Goal: Obtain resource: Download file/media

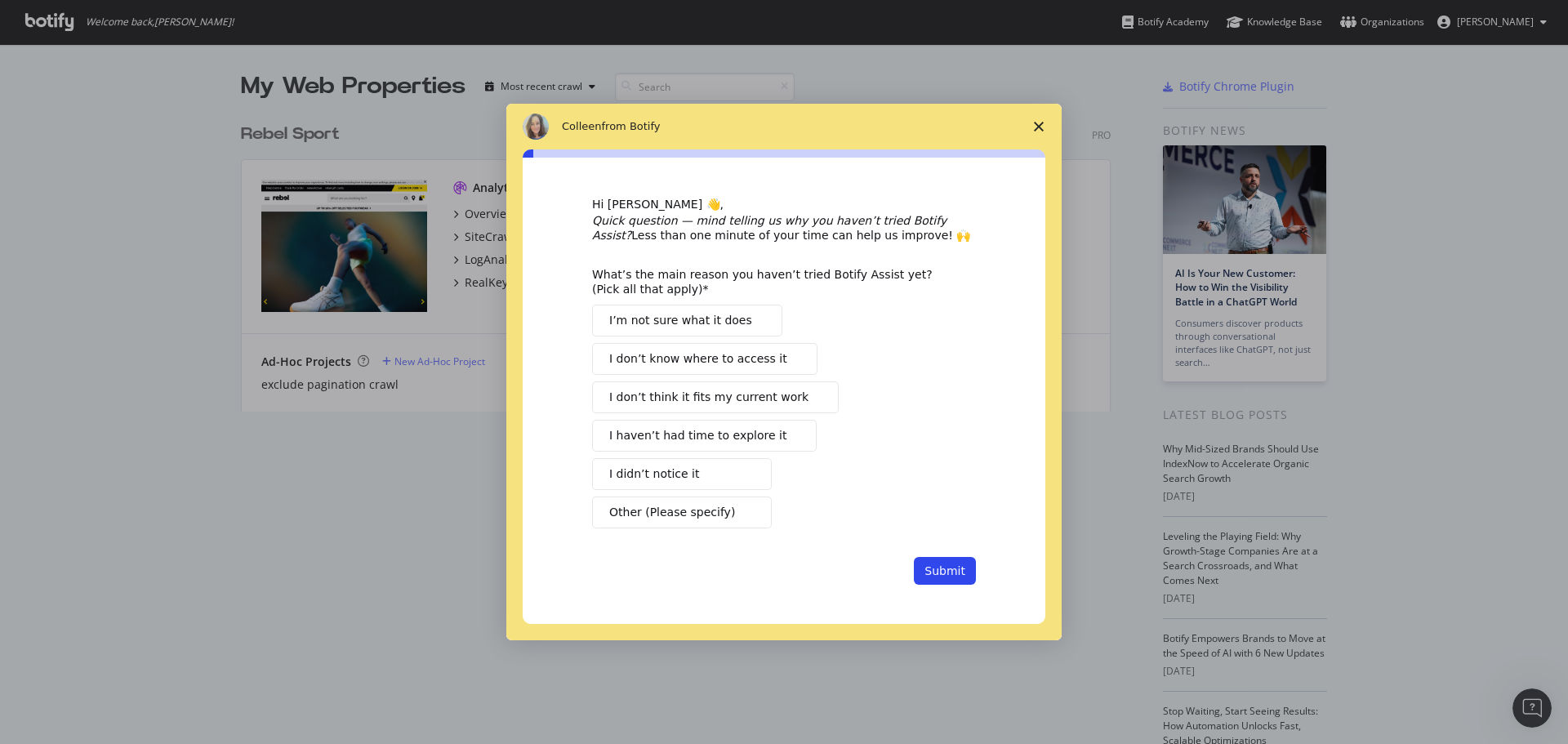
click at [1039, 124] on icon "Close survey" at bounding box center [1038, 127] width 10 height 10
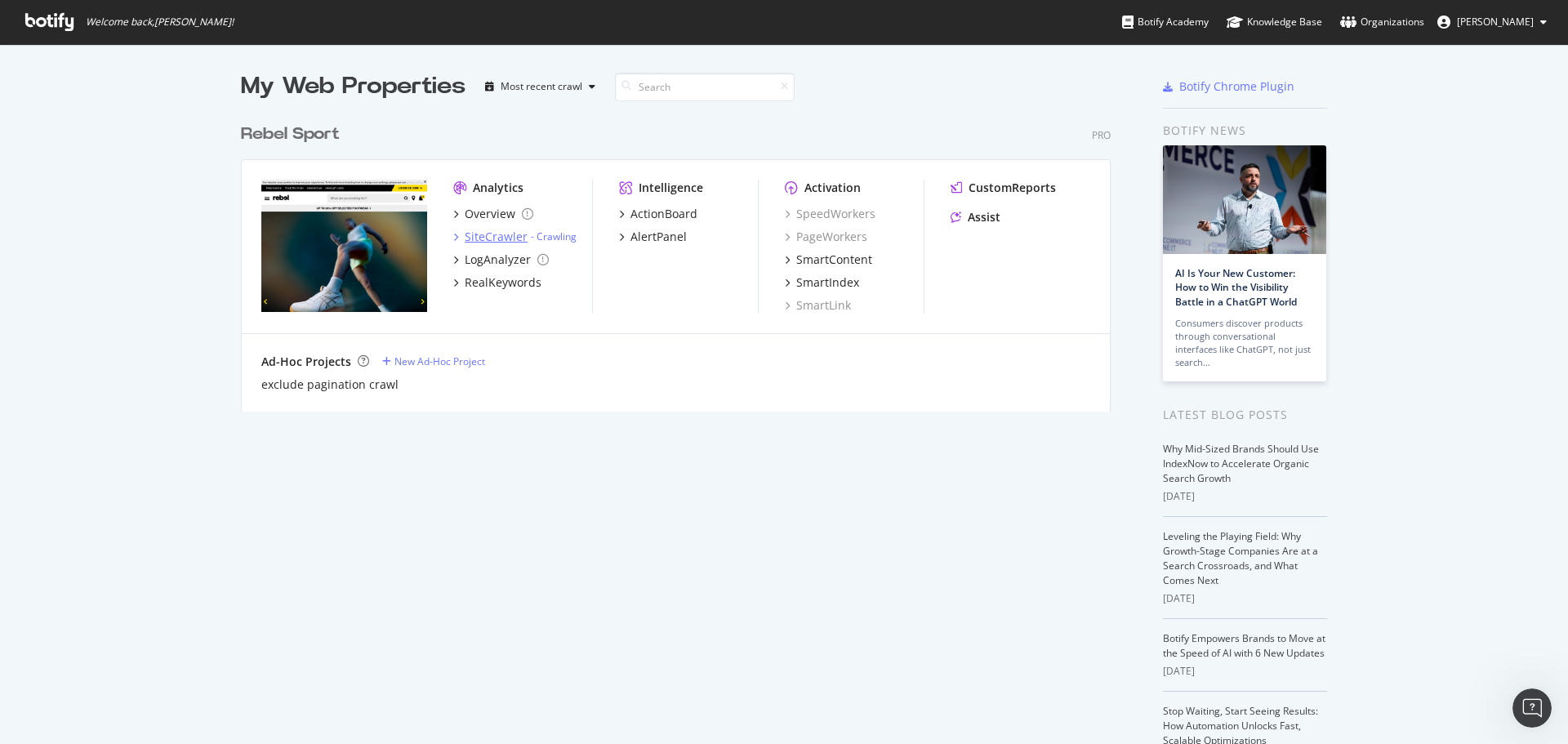
click at [497, 237] on div "SiteCrawler" at bounding box center [496, 237] width 63 height 17
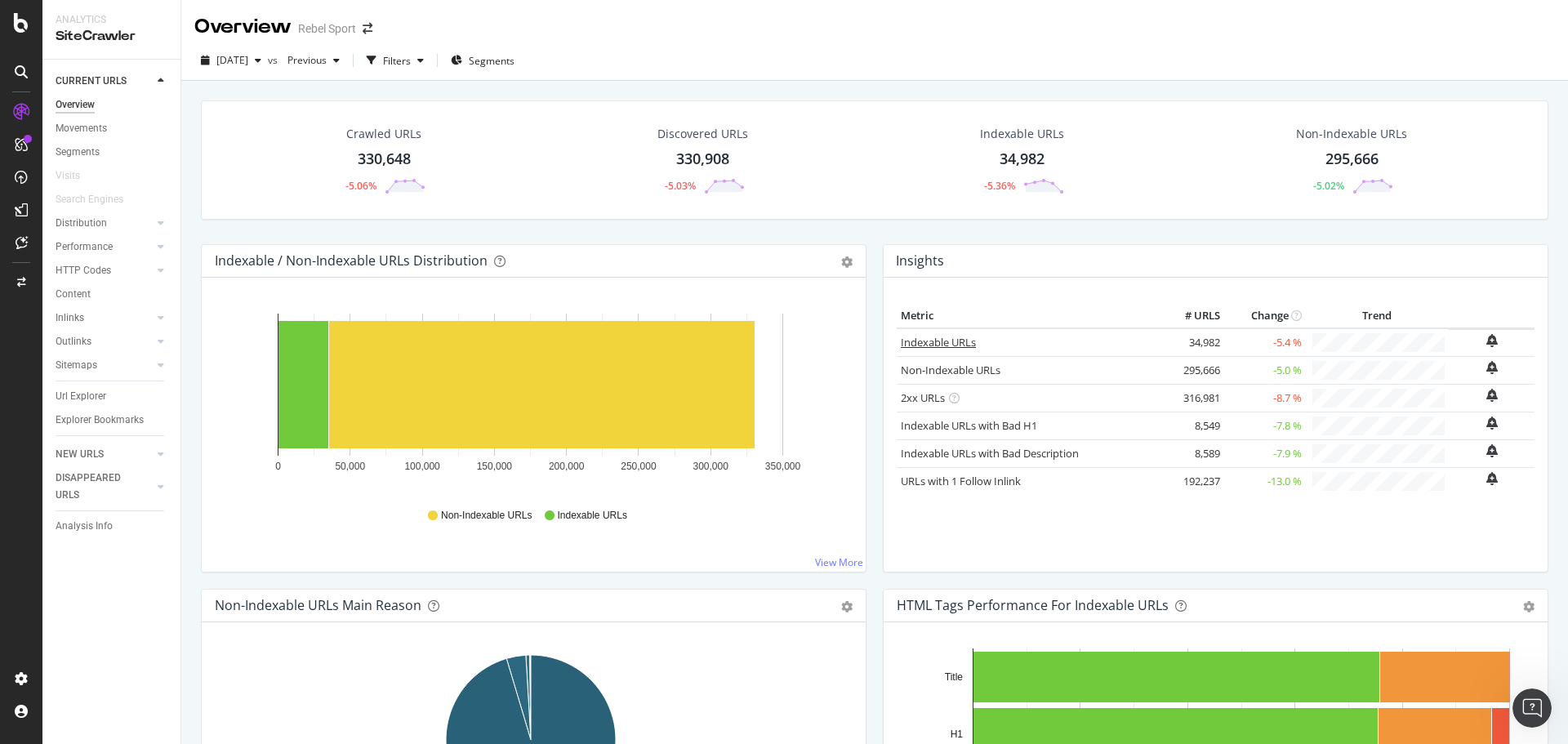
click at [926, 343] on link "Indexable URLs" at bounding box center [938, 343] width 75 height 15
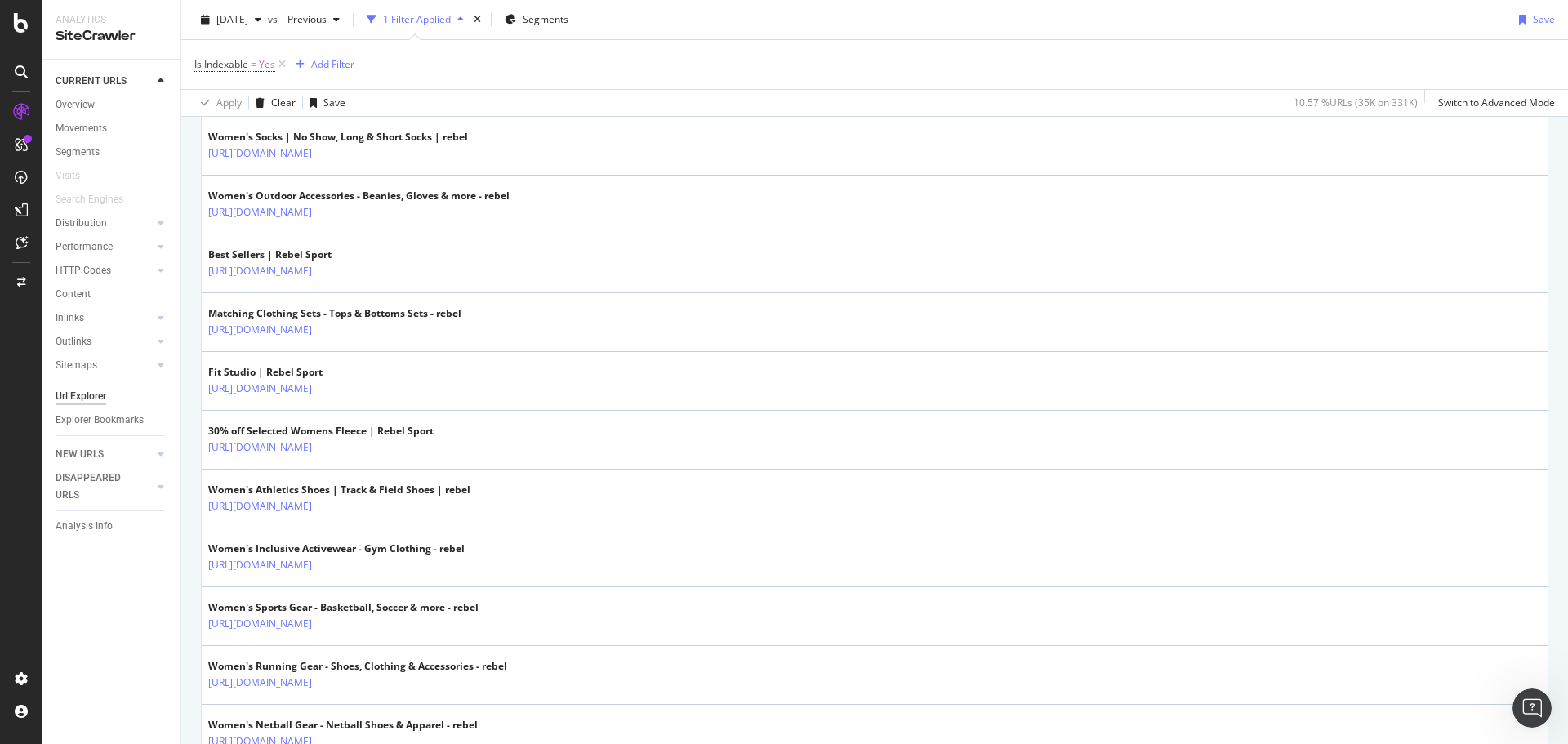
scroll to position [2834, 0]
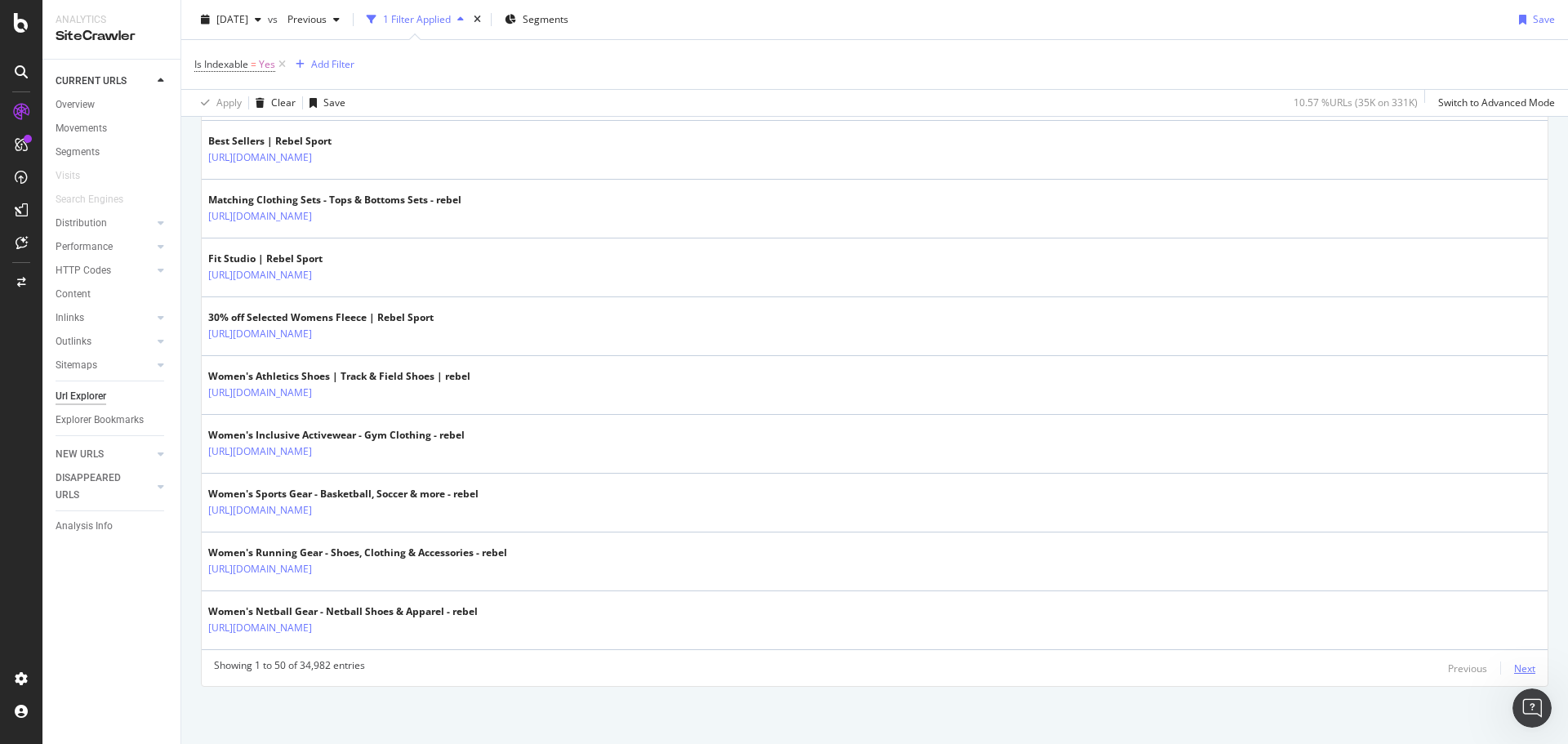
click at [1514, 668] on div "Next" at bounding box center [1524, 668] width 21 height 14
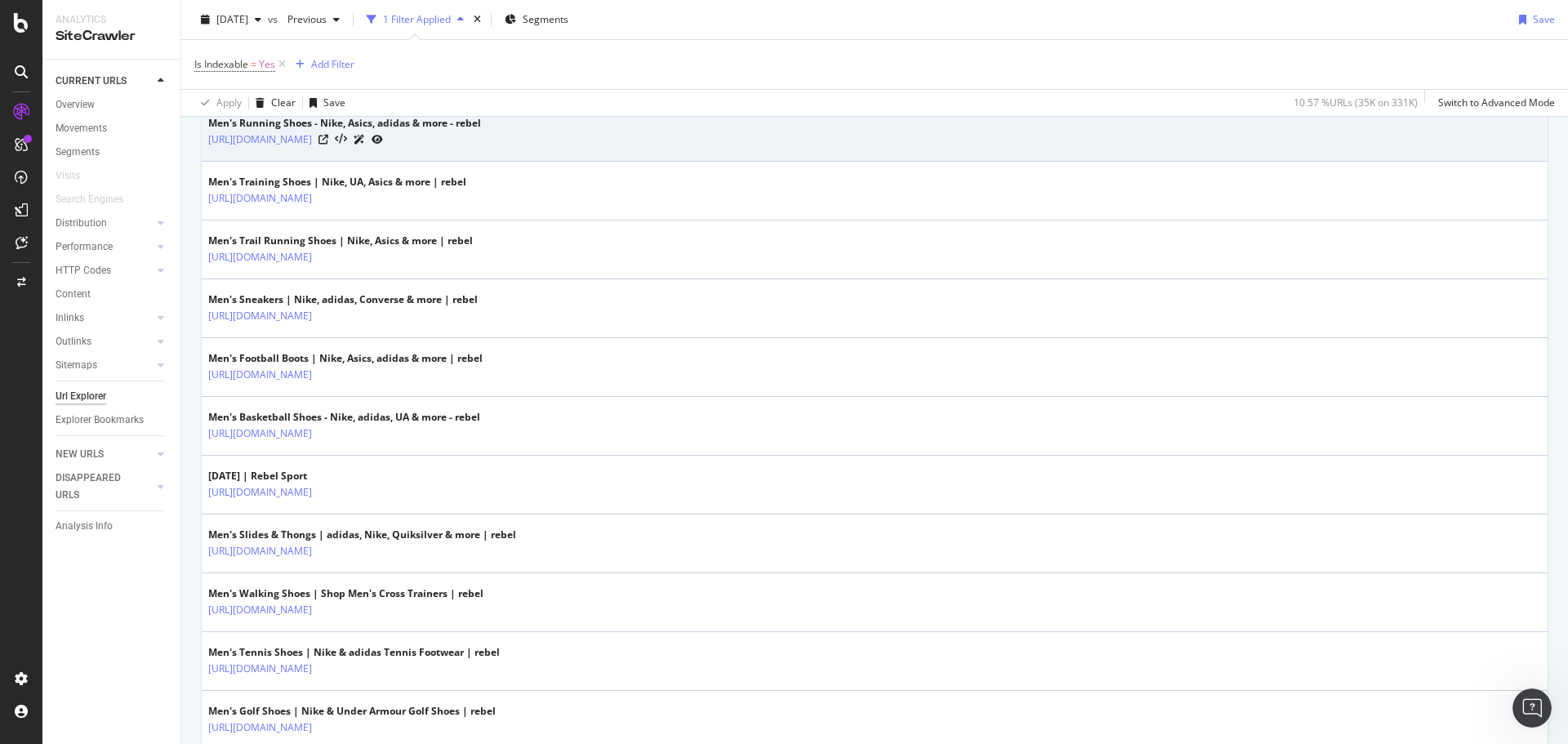
scroll to position [1062, 0]
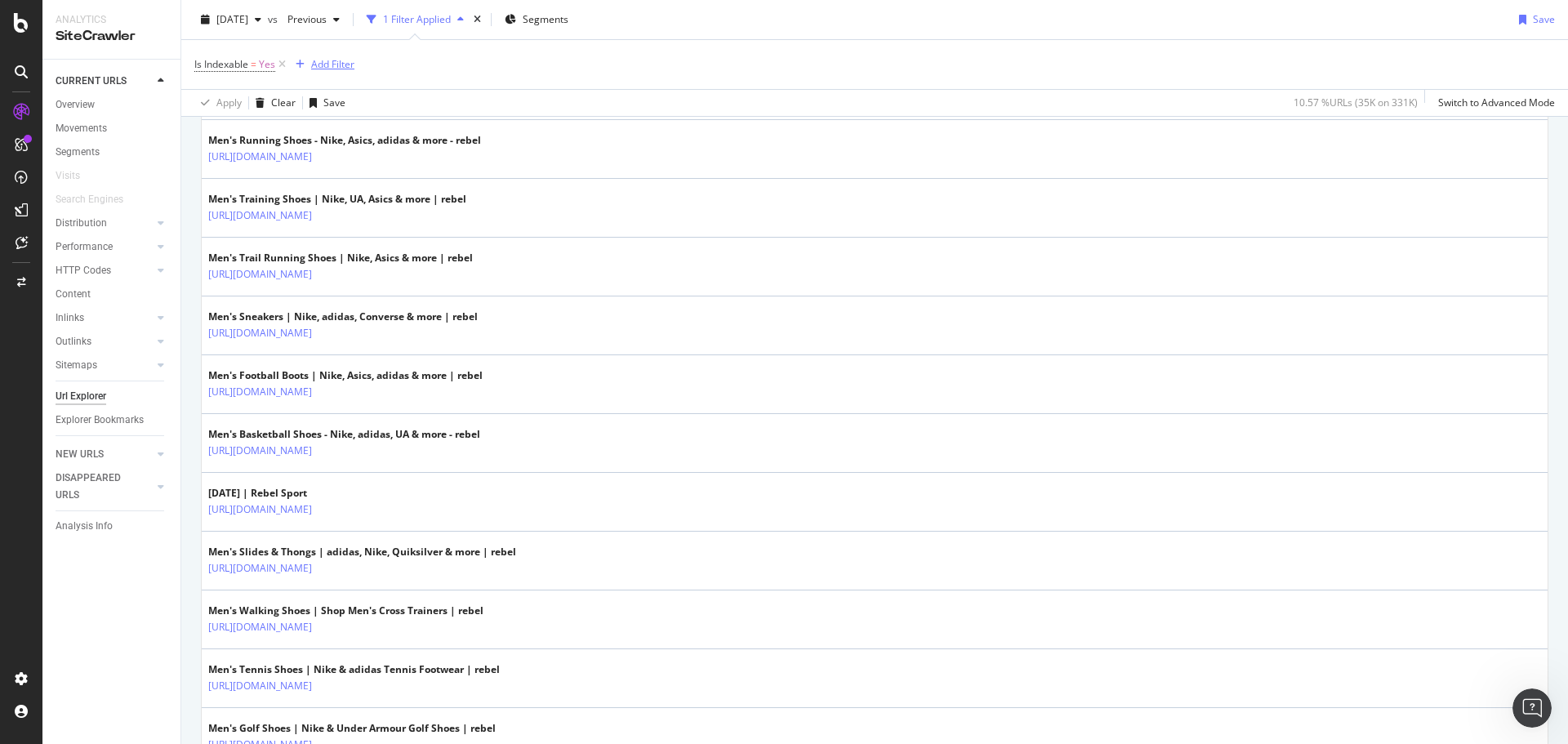
click at [332, 65] on div "Add Filter" at bounding box center [332, 63] width 43 height 14
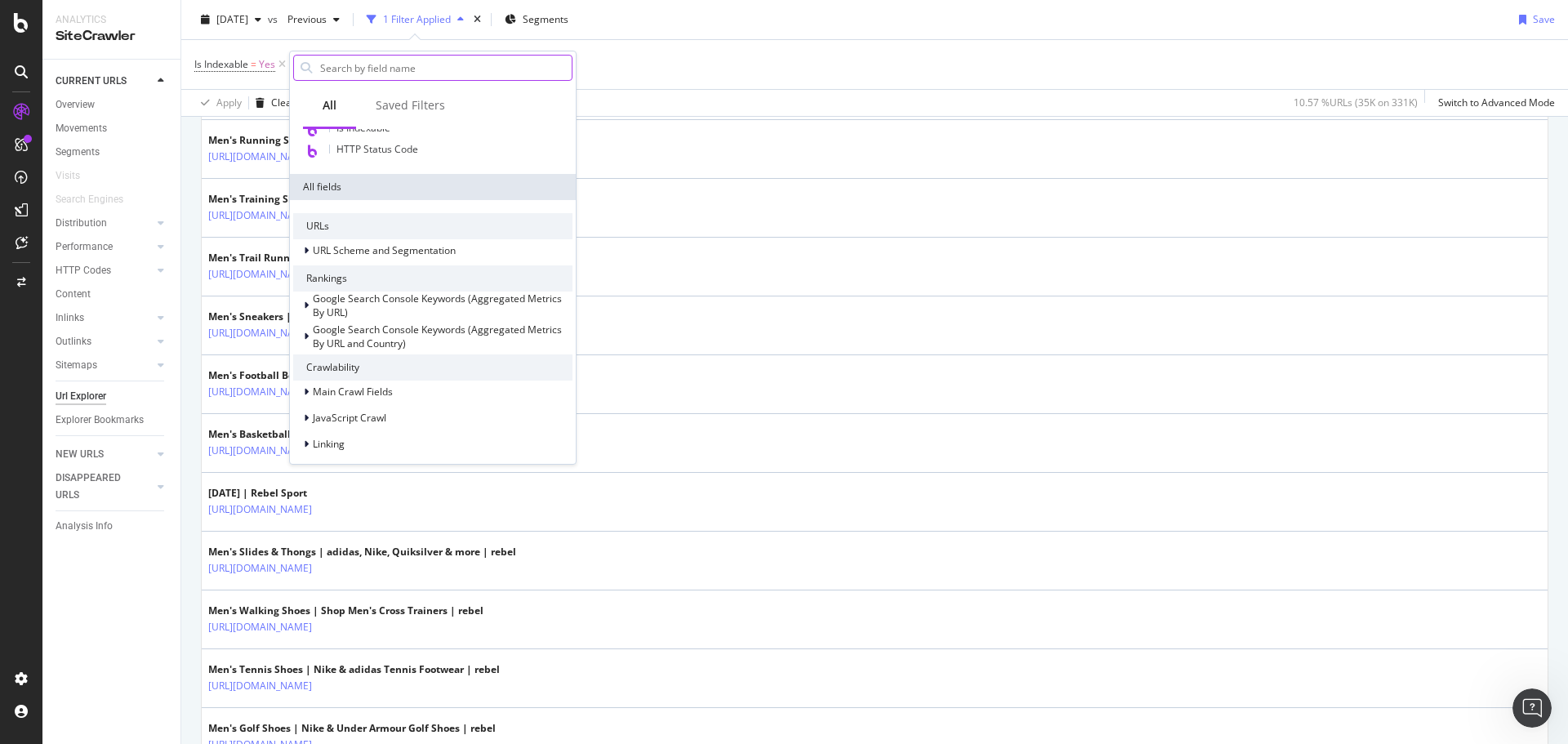
scroll to position [102, 0]
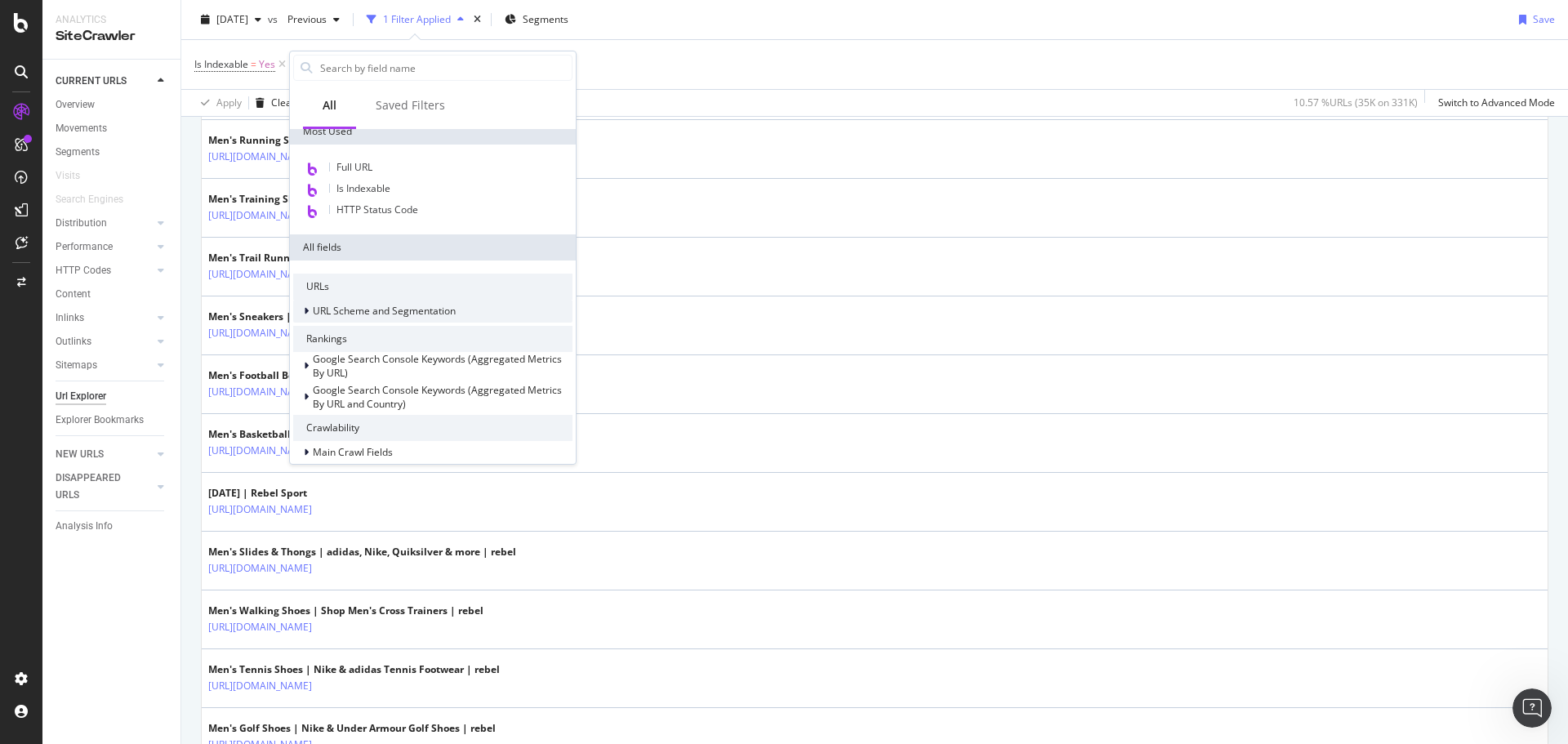
click at [308, 312] on div at bounding box center [307, 311] width 10 height 17
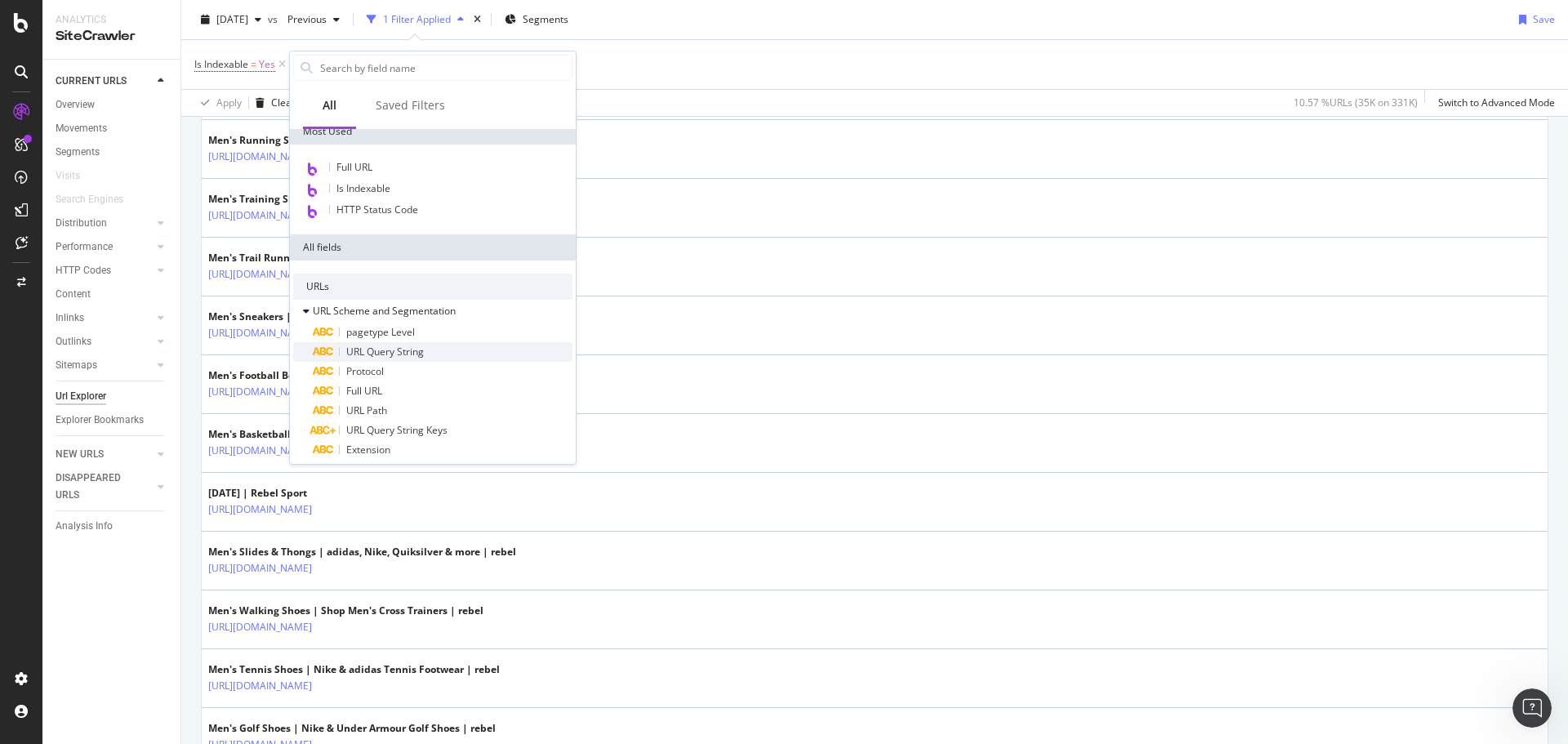
click at [436, 352] on div "URL Query String" at bounding box center [442, 351] width 260 height 20
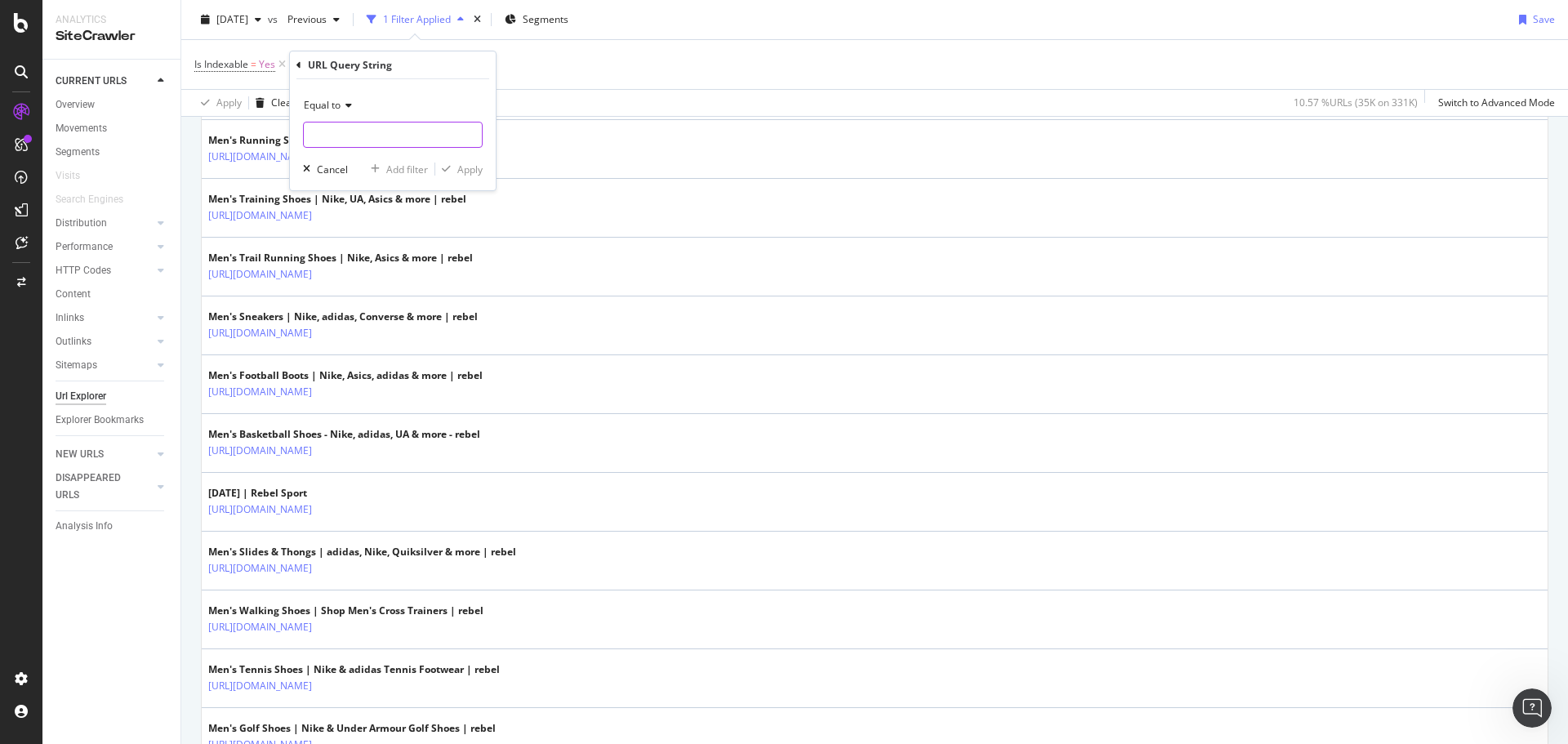
click at [399, 136] on input "text" at bounding box center [392, 135] width 178 height 26
type input "/p/"
click at [468, 169] on div "Apply" at bounding box center [469, 169] width 25 height 14
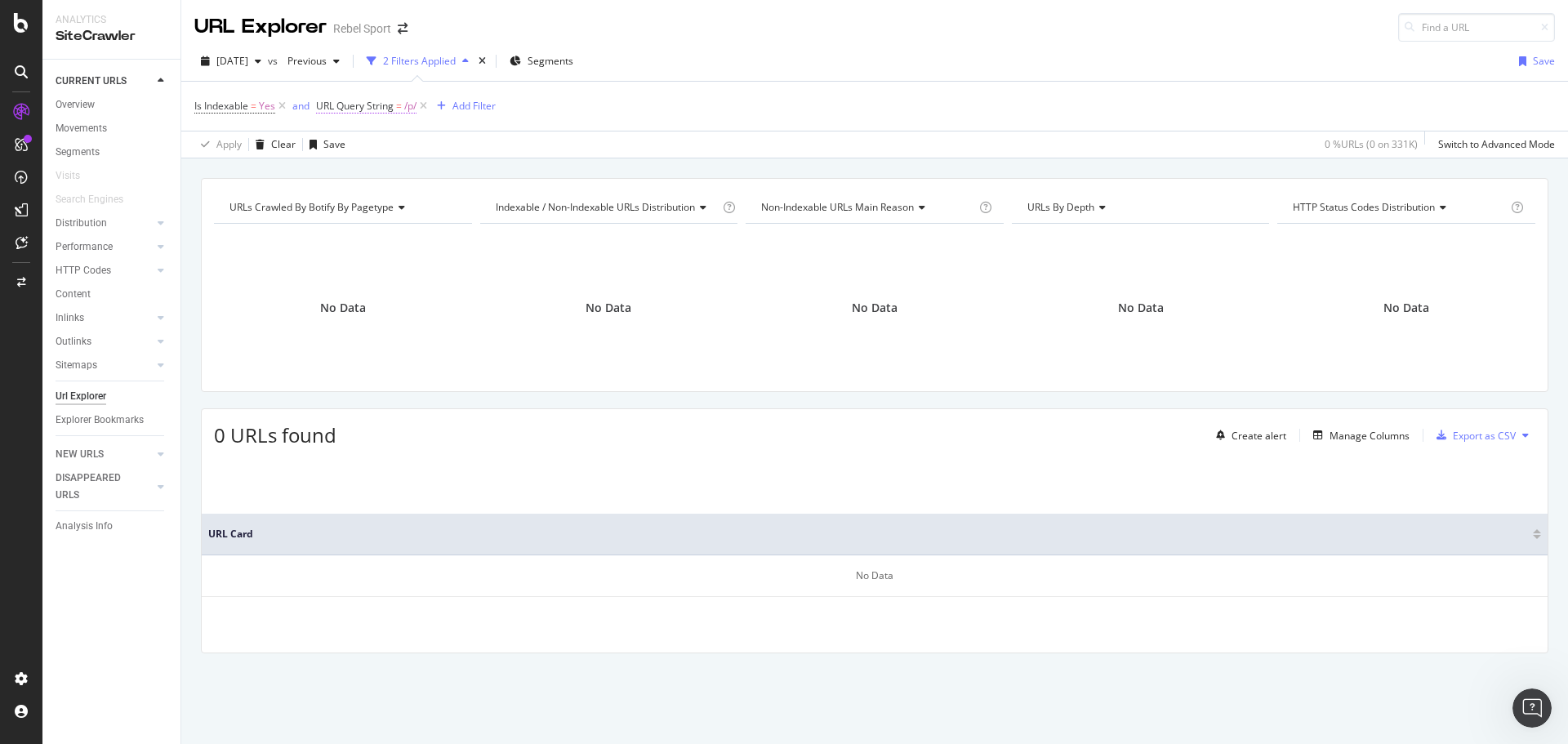
click at [369, 108] on span "URL Query String" at bounding box center [354, 105] width 77 height 14
click at [365, 143] on span "Equal to" at bounding box center [349, 143] width 36 height 14
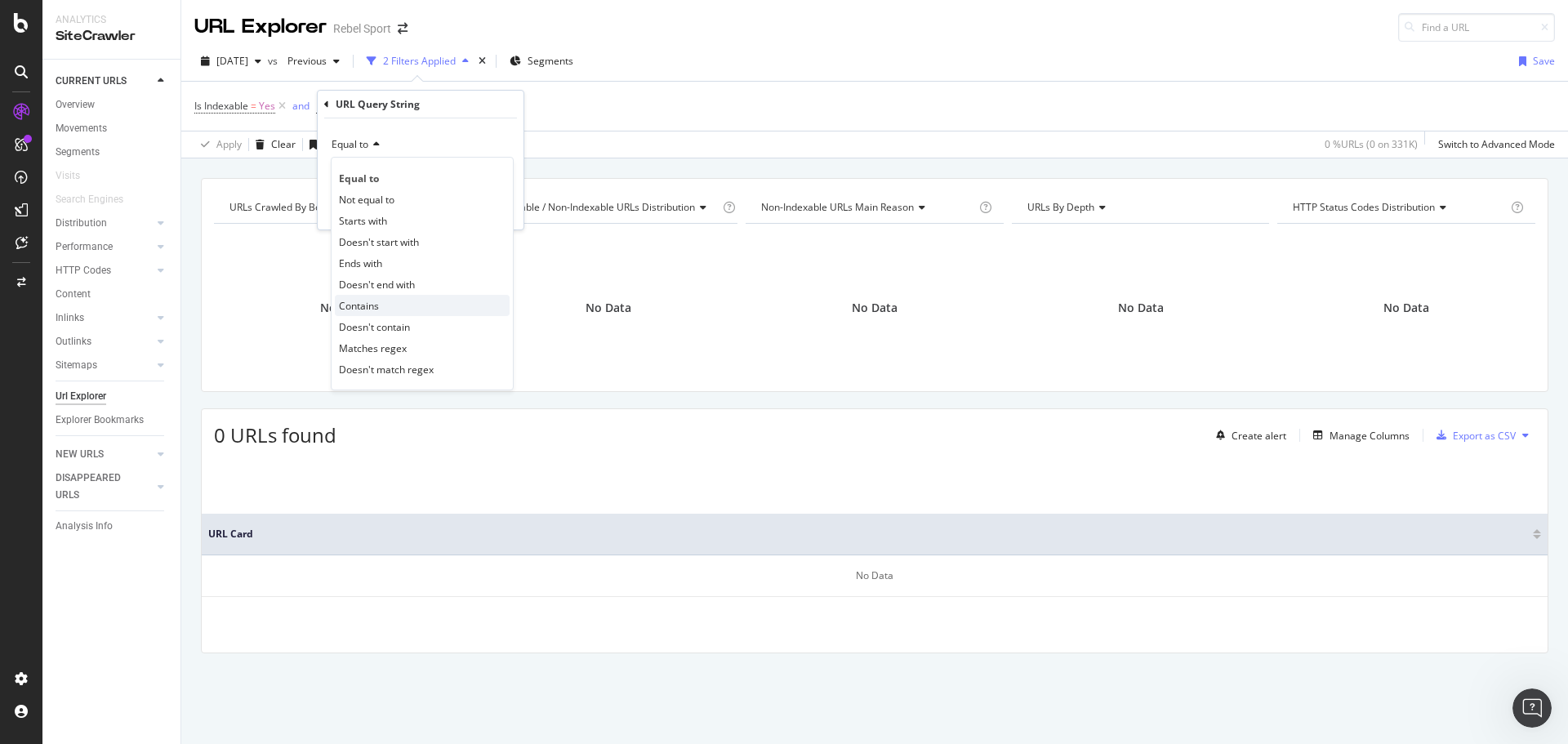
click at [361, 308] on span "Contains" at bounding box center [358, 305] width 40 height 14
click at [502, 209] on div "Apply" at bounding box center [497, 209] width 25 height 14
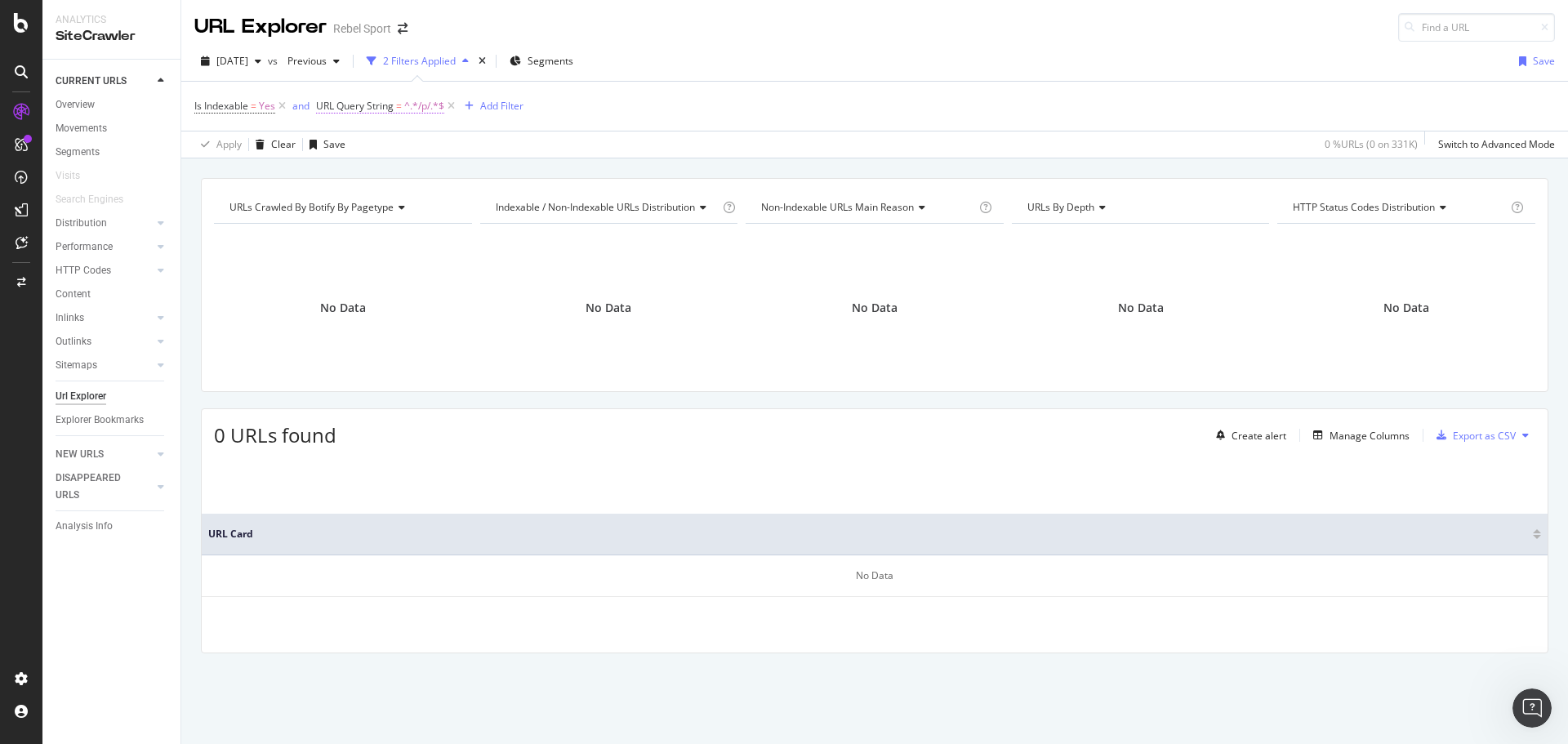
click at [408, 107] on span "^.*/p/.*$" at bounding box center [424, 106] width 40 height 23
click at [496, 174] on icon at bounding box center [498, 174] width 9 height 11
click at [583, 109] on div "Is Indexable = Yes and URL Query String = ^.*/p/.*$ Add Filter" at bounding box center [874, 106] width 1360 height 49
click at [455, 105] on icon at bounding box center [451, 106] width 14 height 17
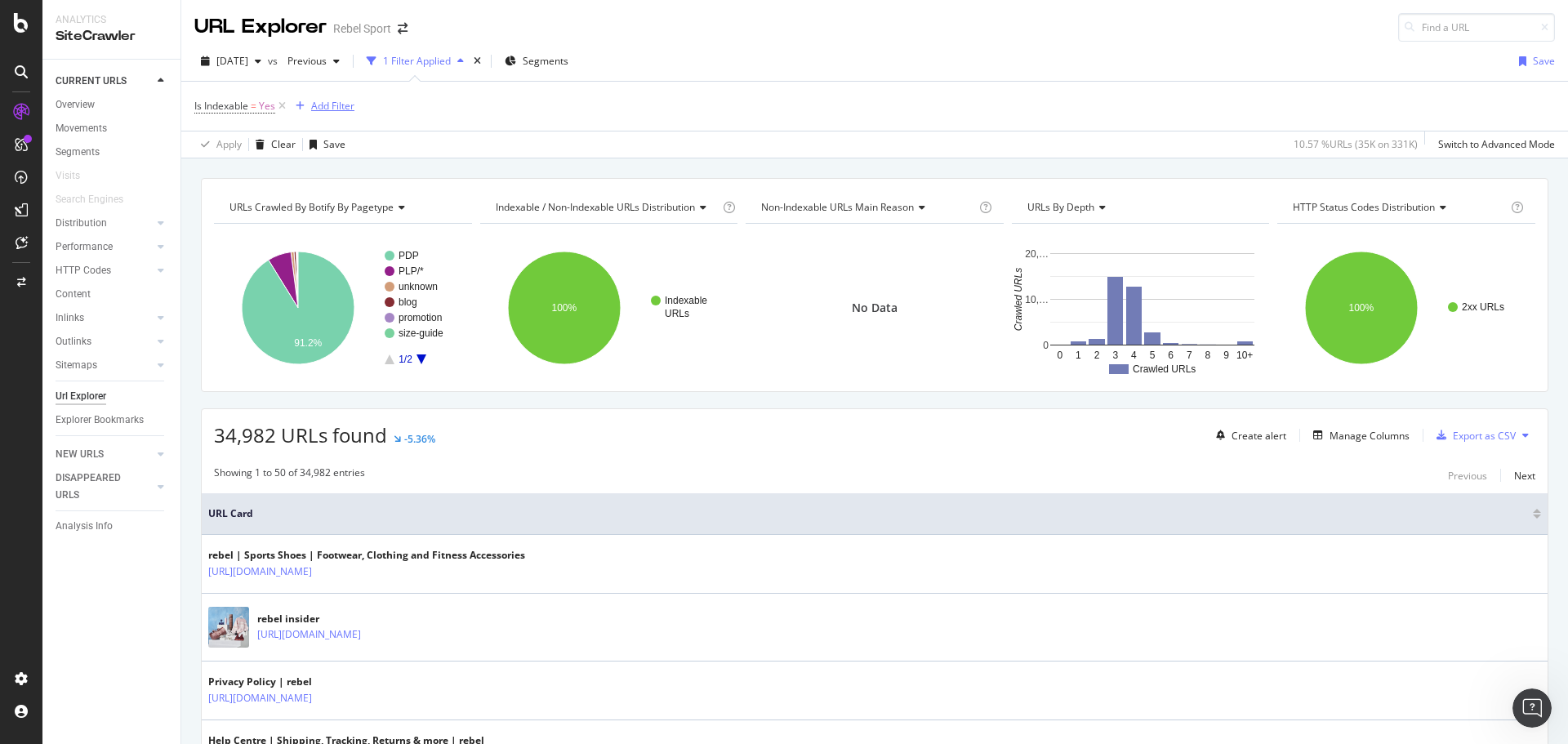
click at [334, 105] on div "Add Filter" at bounding box center [332, 105] width 43 height 14
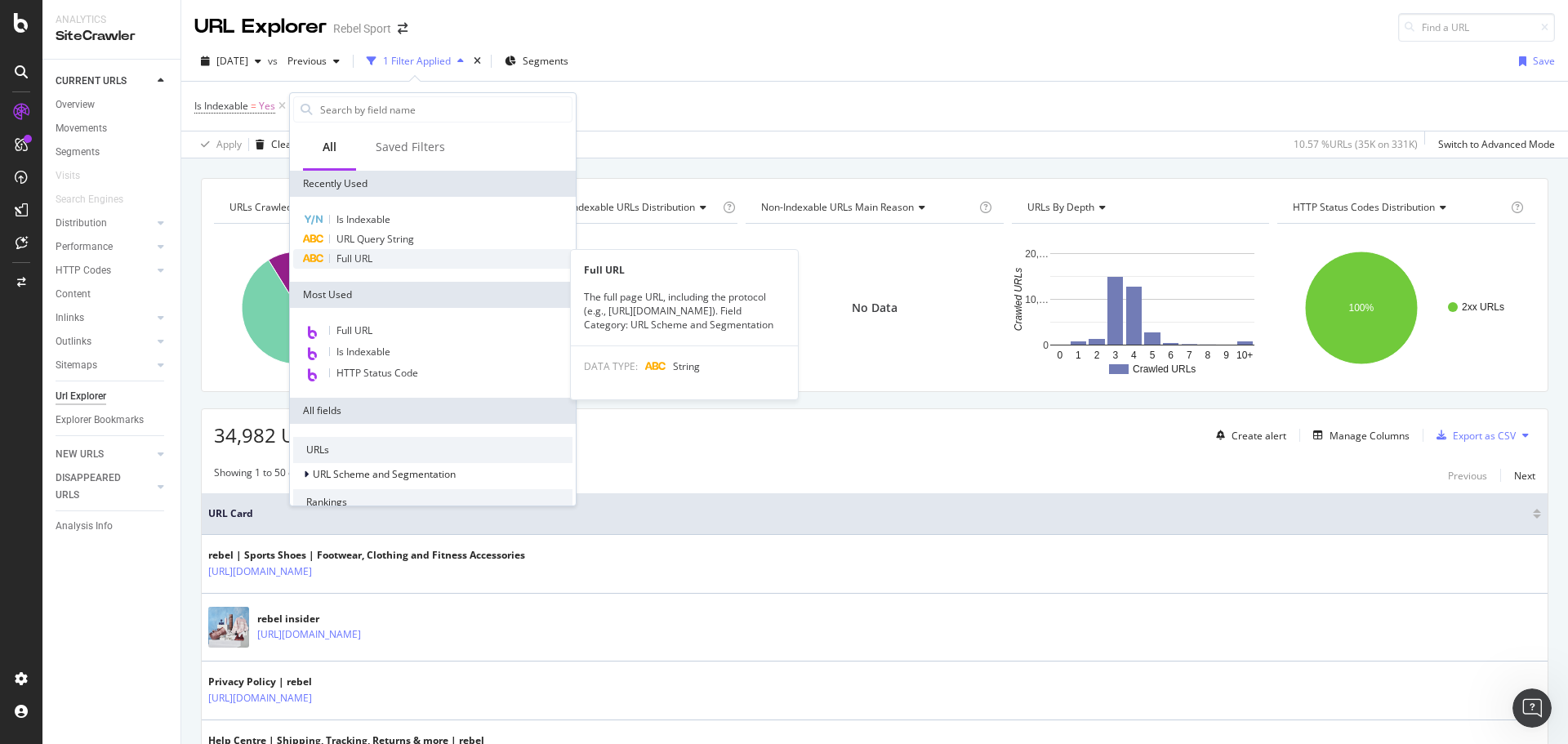
click at [363, 258] on span "Full URL" at bounding box center [354, 258] width 36 height 14
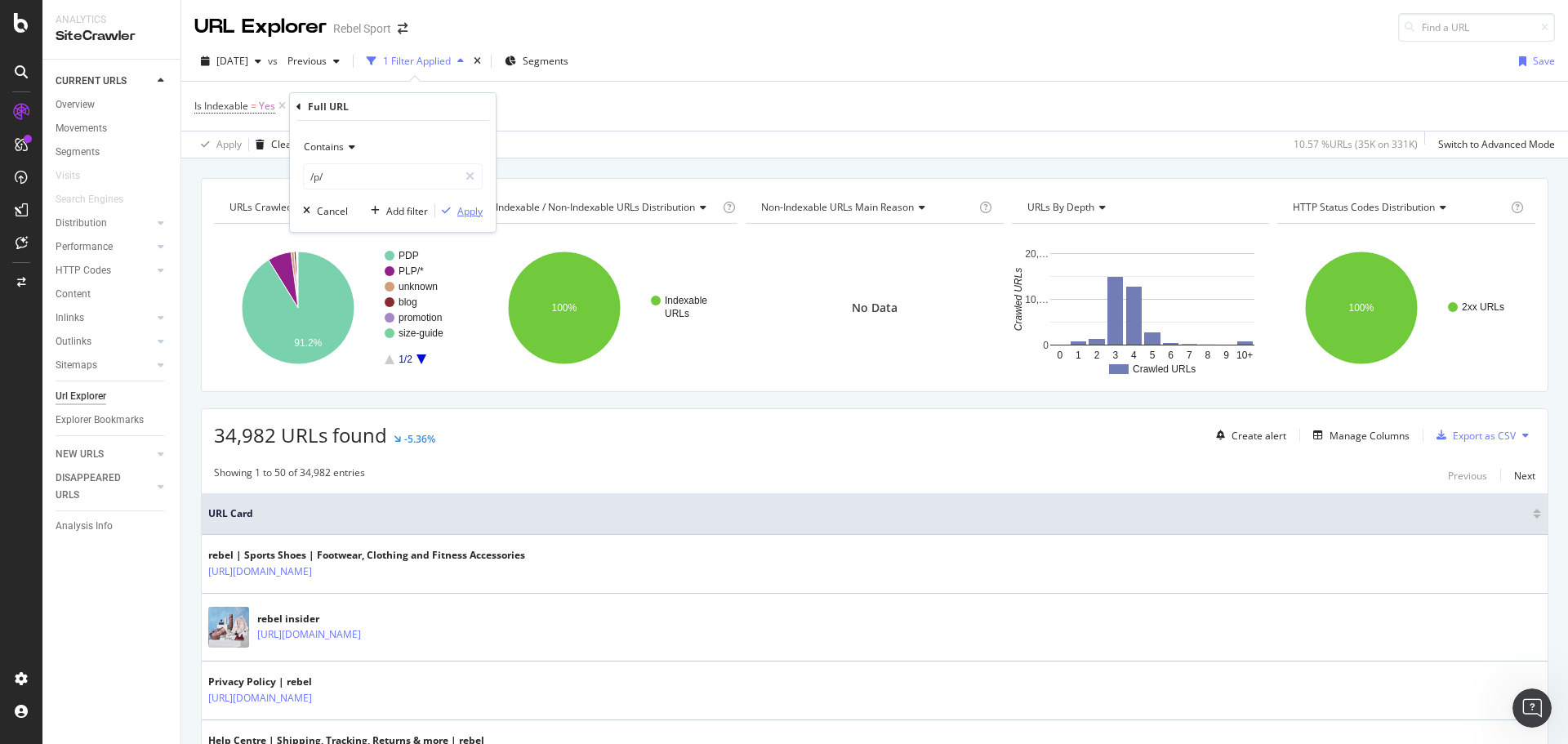
click at [469, 213] on div "Apply" at bounding box center [469, 210] width 25 height 14
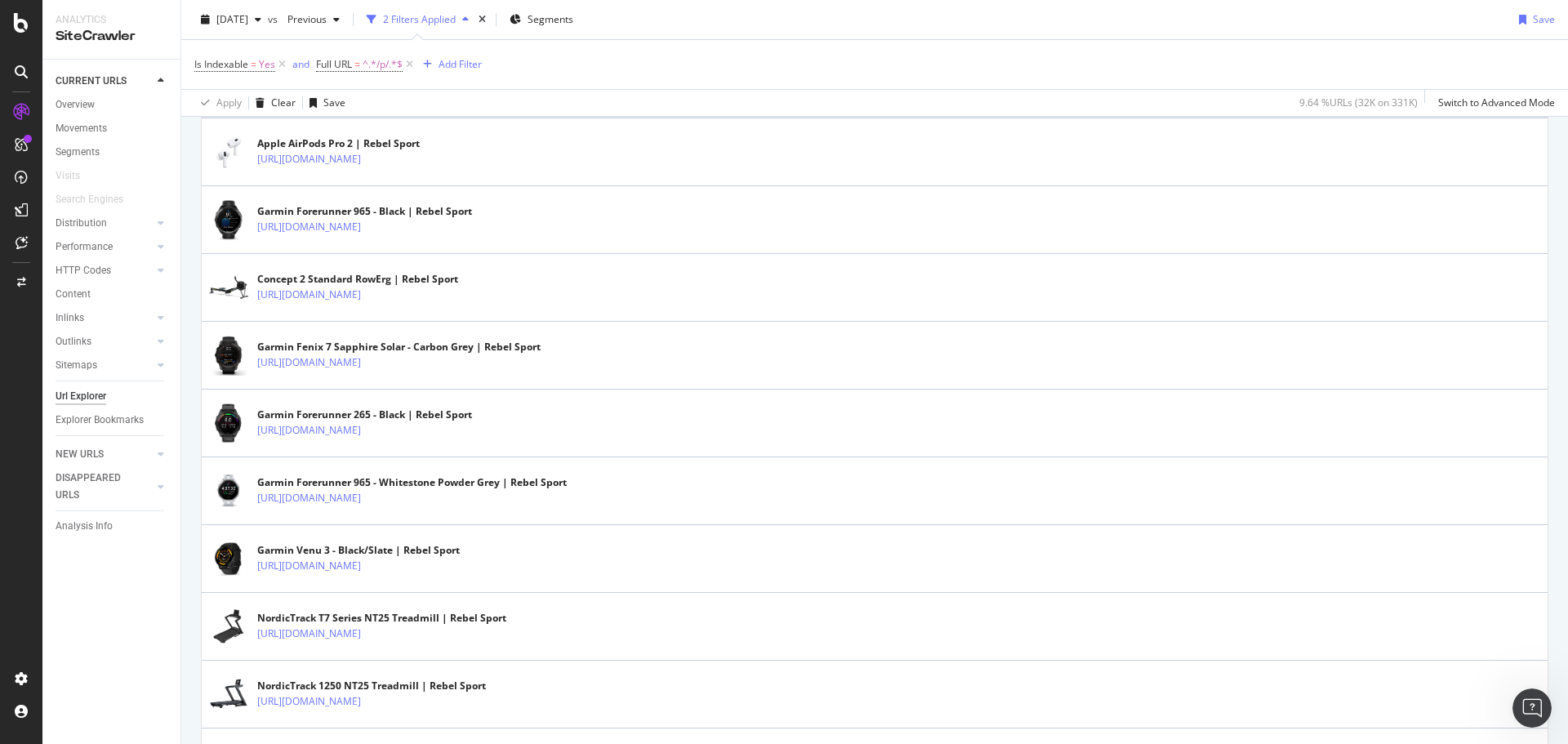
scroll to position [408, 0]
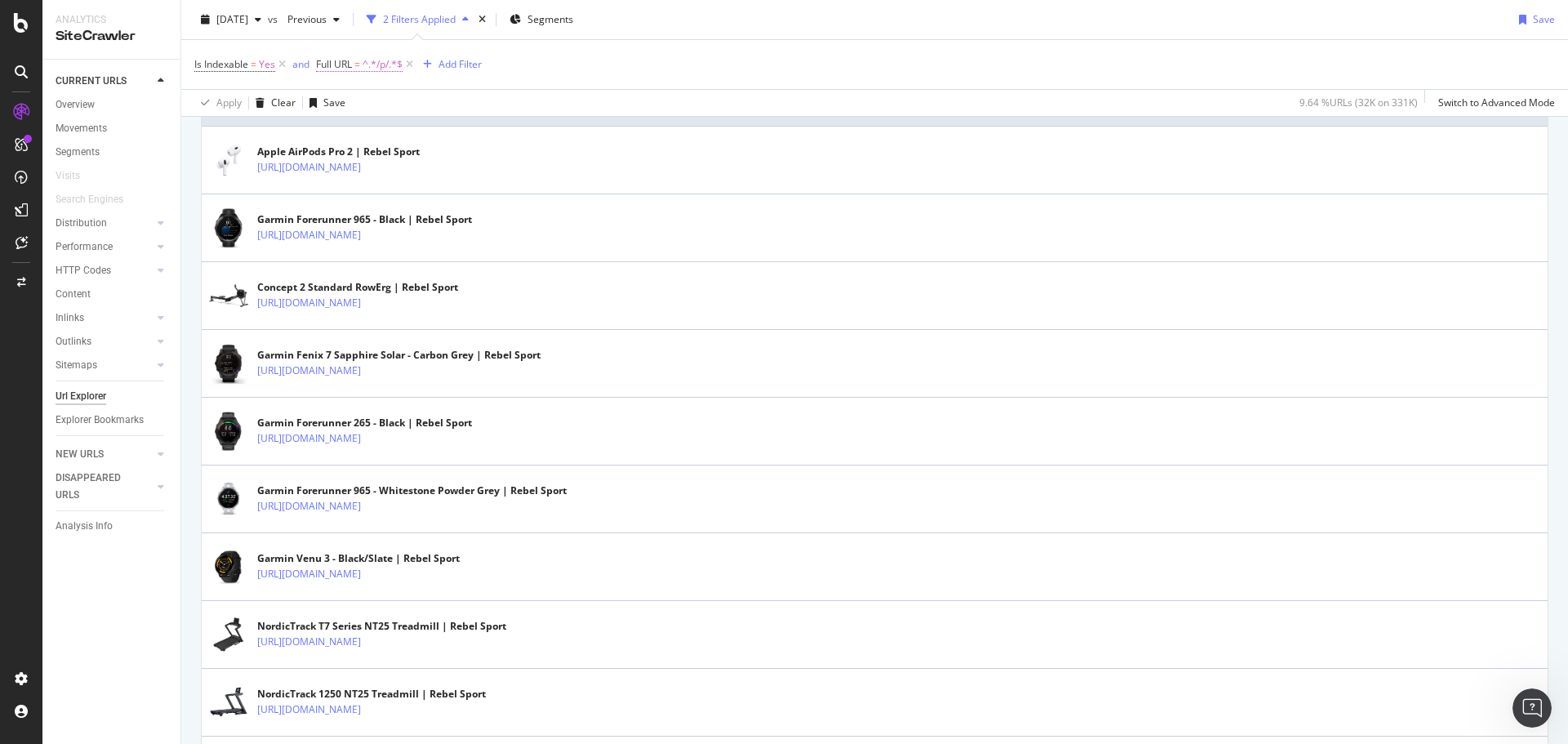
click at [345, 59] on span "Full URL" at bounding box center [333, 63] width 36 height 14
type input "shoes"
click at [495, 169] on div "Apply" at bounding box center [497, 167] width 25 height 14
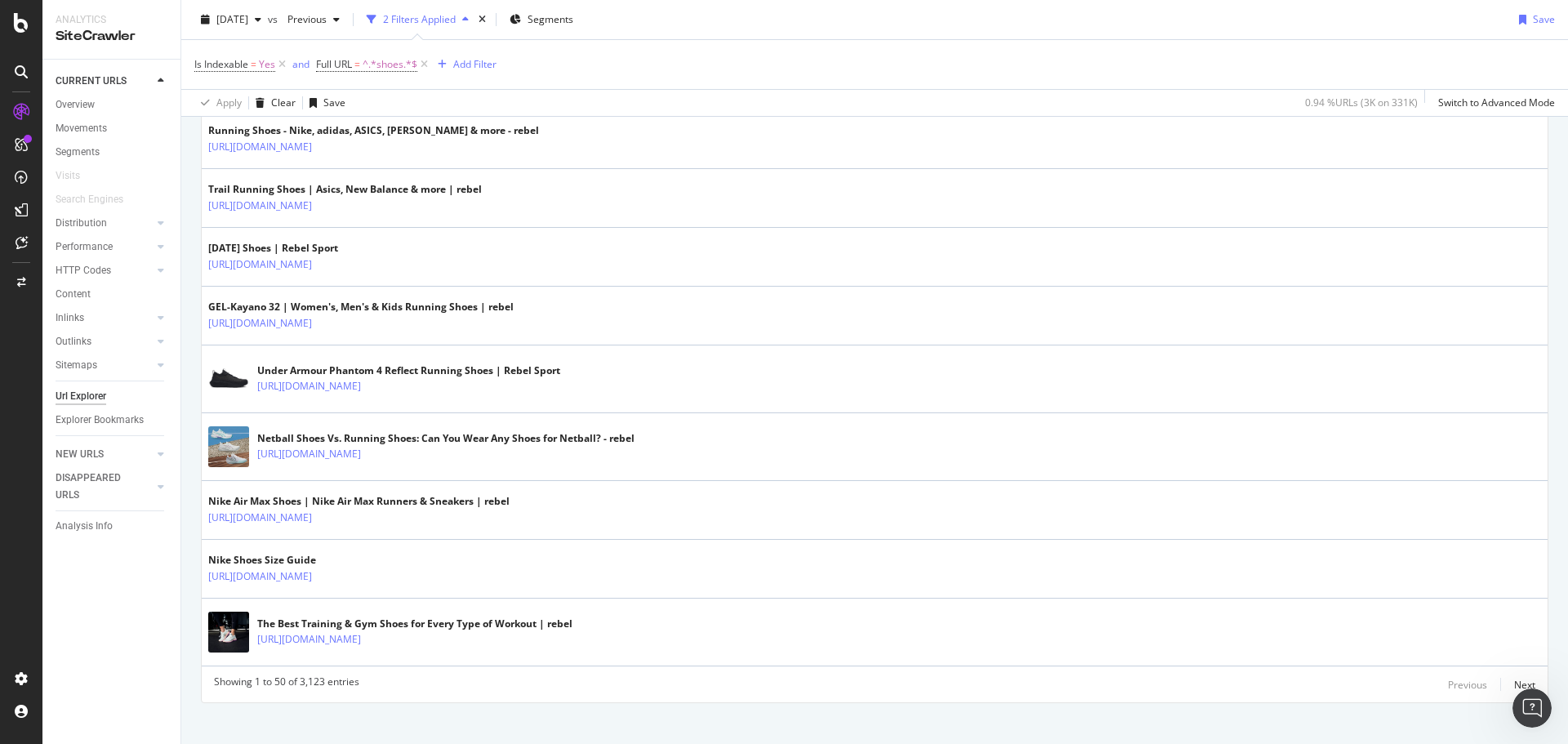
scroll to position [2851, 0]
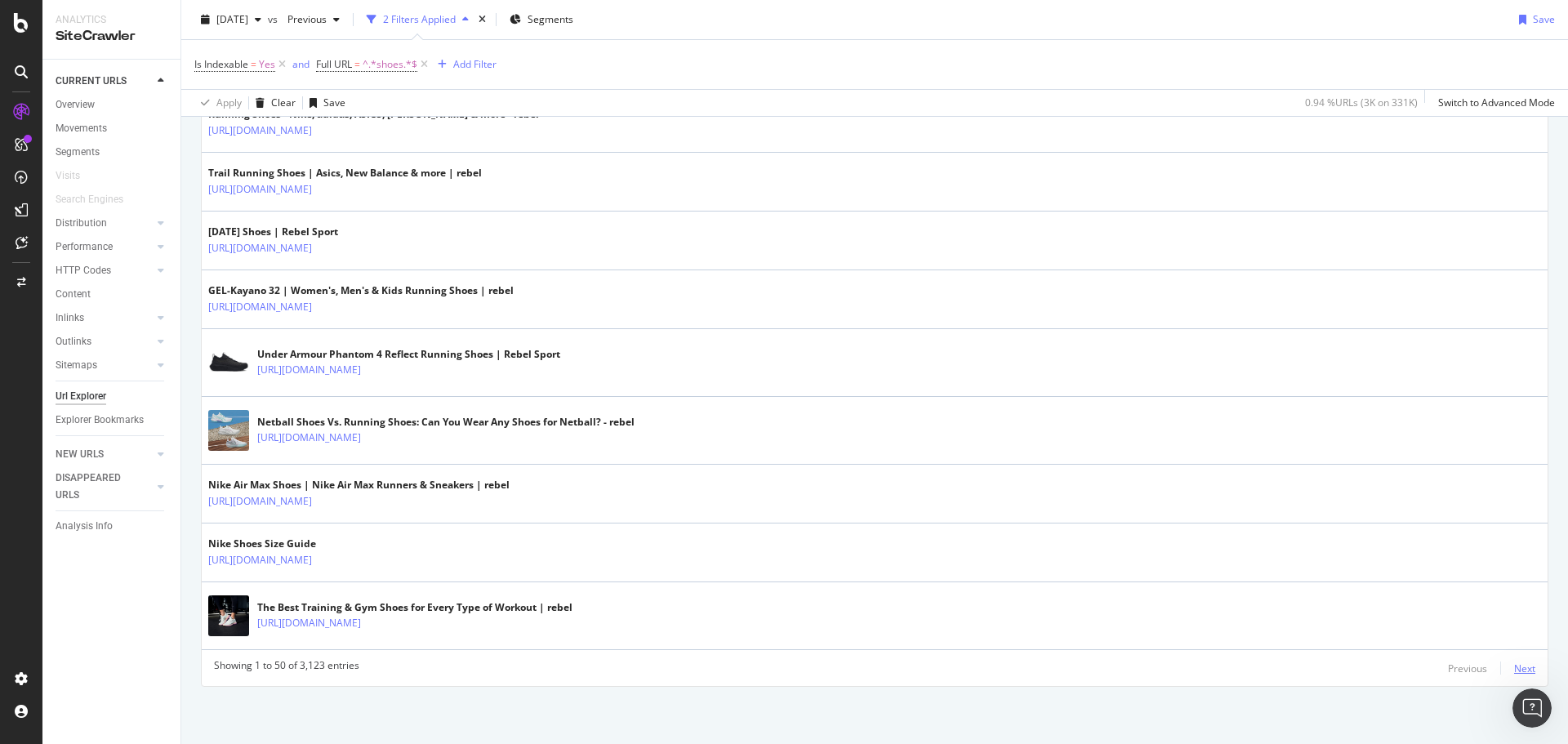
click at [1514, 667] on div "Next" at bounding box center [1524, 668] width 21 height 14
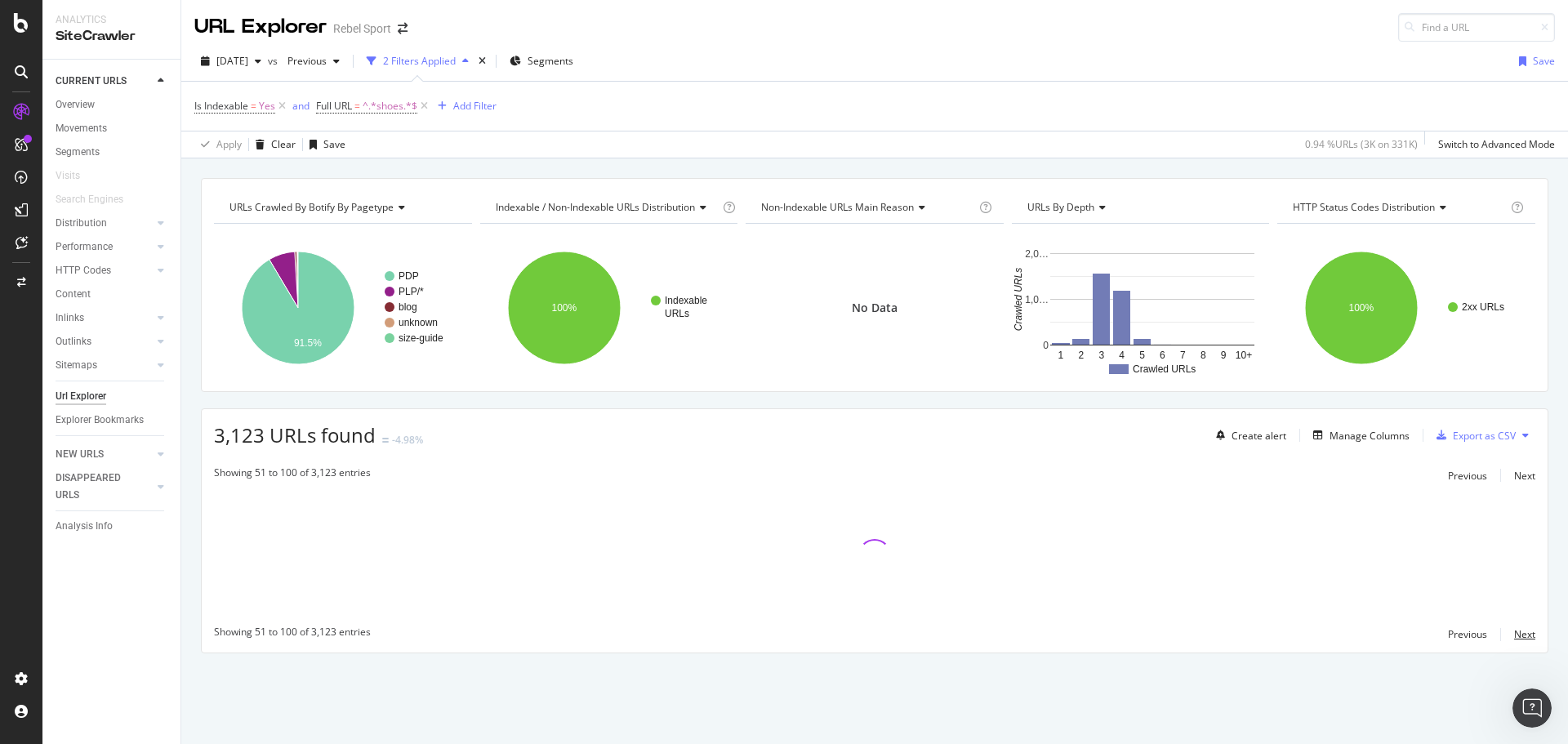
scroll to position [0, 0]
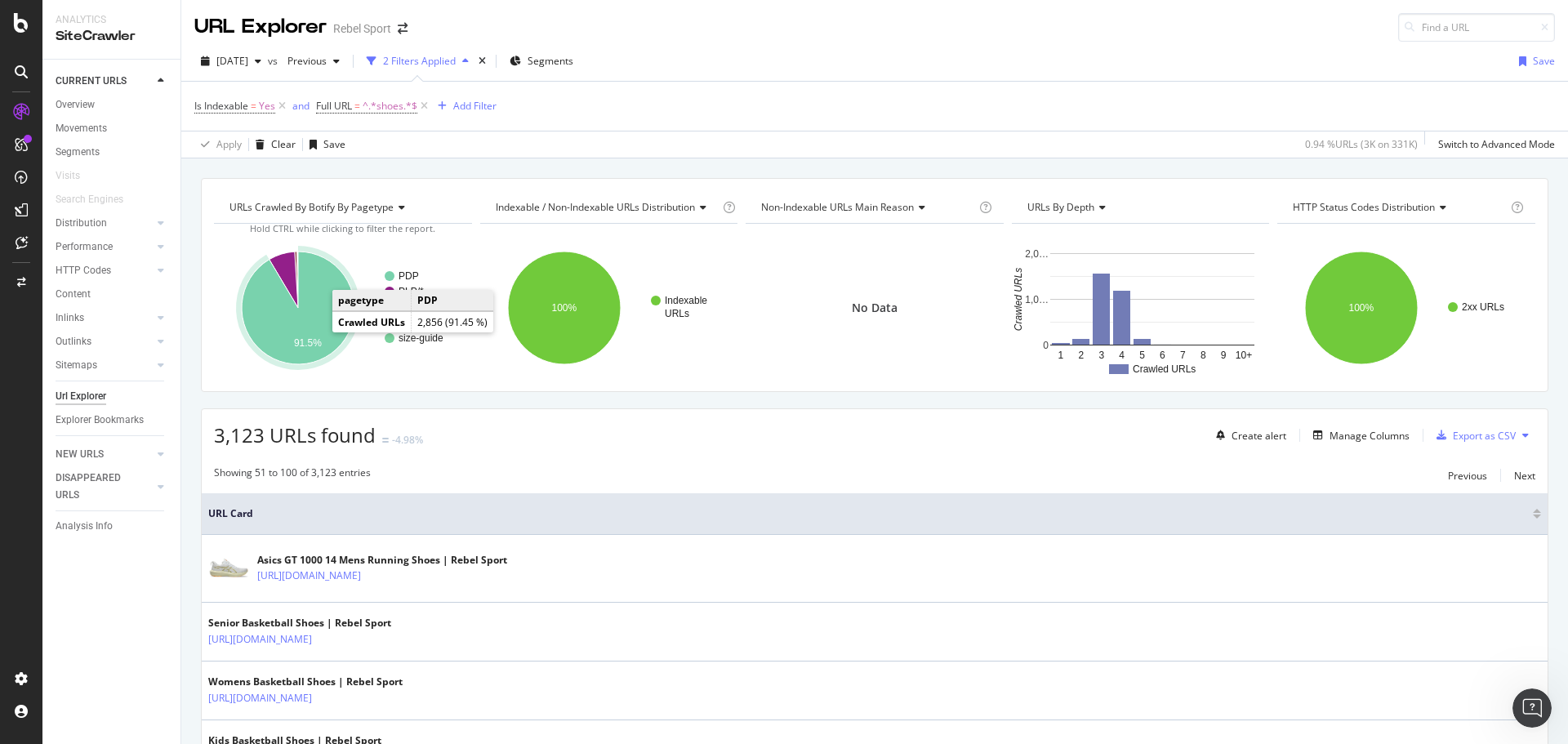
click at [316, 316] on icon "A chart." at bounding box center [298, 307] width 113 height 113
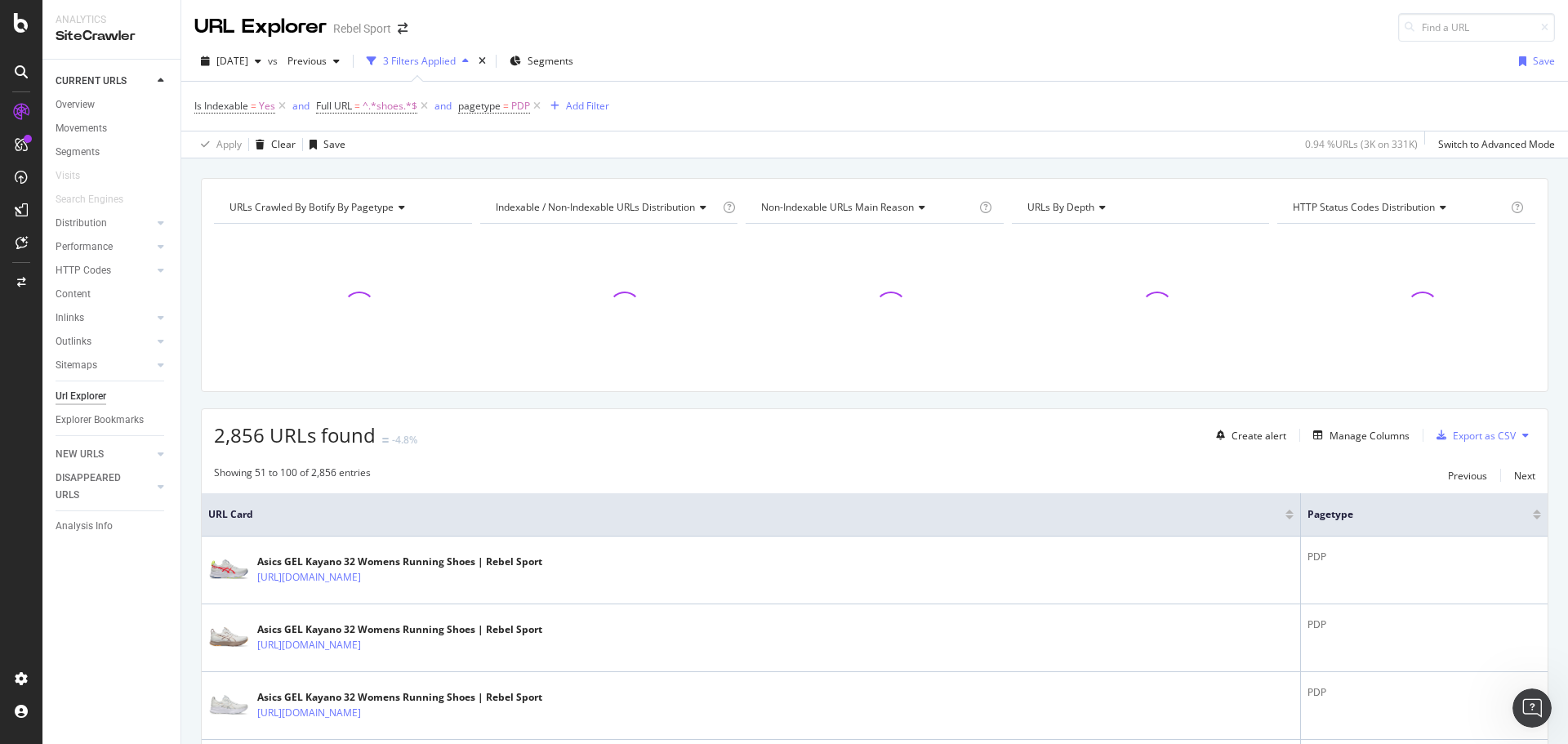
click at [925, 207] on div "Non-Indexable URLs Main Reason" at bounding box center [867, 208] width 218 height 26
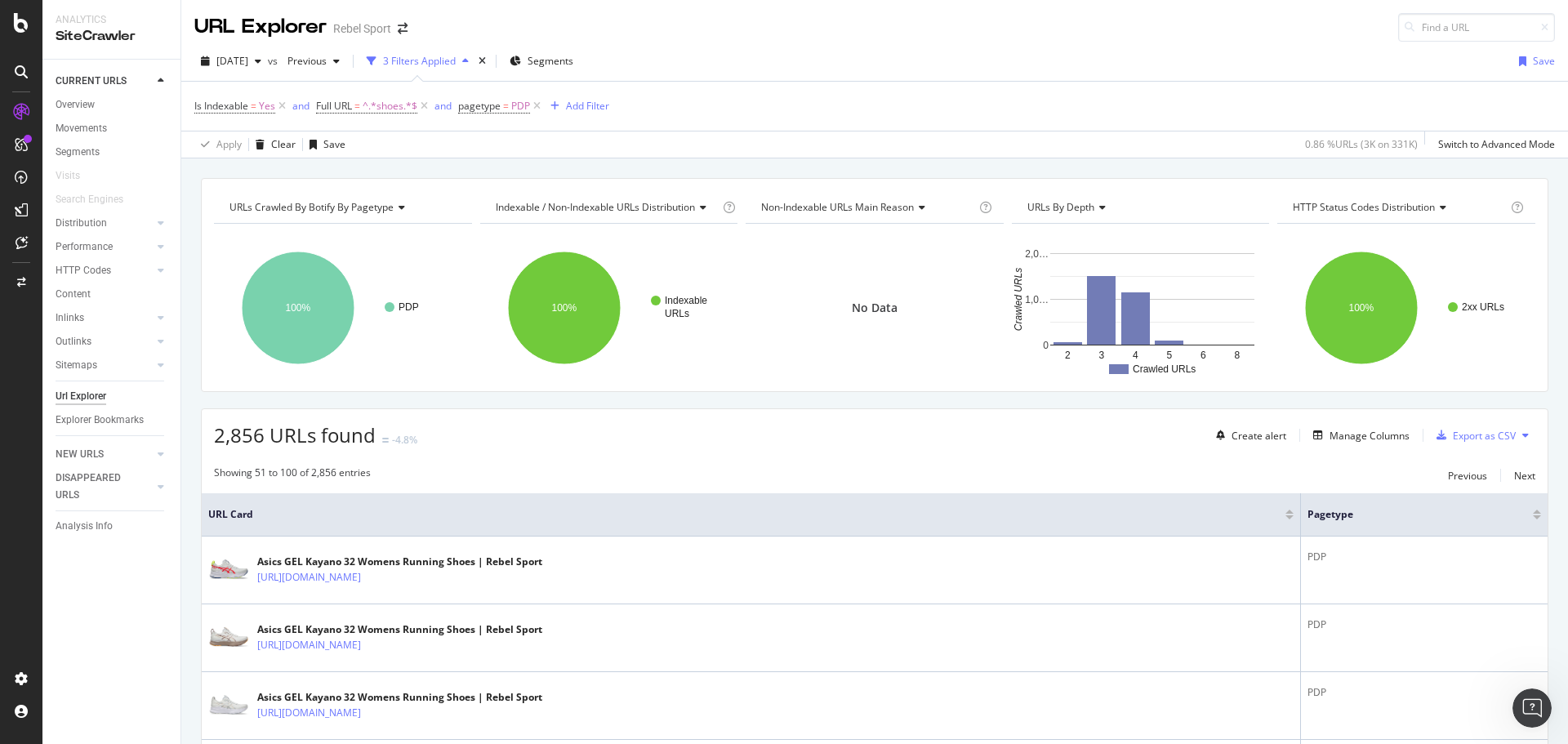
click at [843, 207] on span "Non-Indexable URLs Main Reason" at bounding box center [837, 207] width 153 height 14
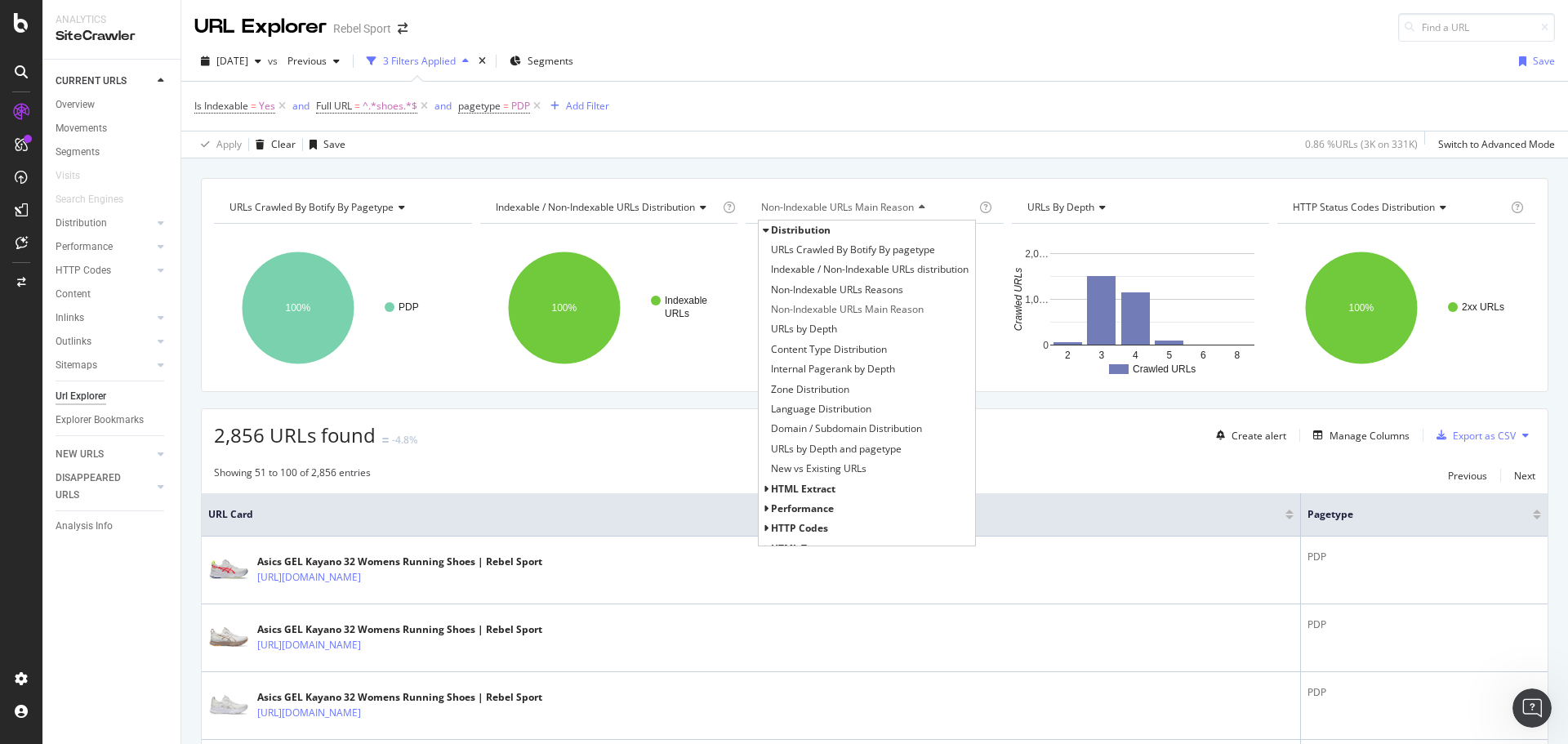
click at [927, 156] on div "Apply Clear Save 0.86 % URLs ( 3K on 331K ) Switch to Advanced Mode" at bounding box center [874, 143] width 1386 height 27
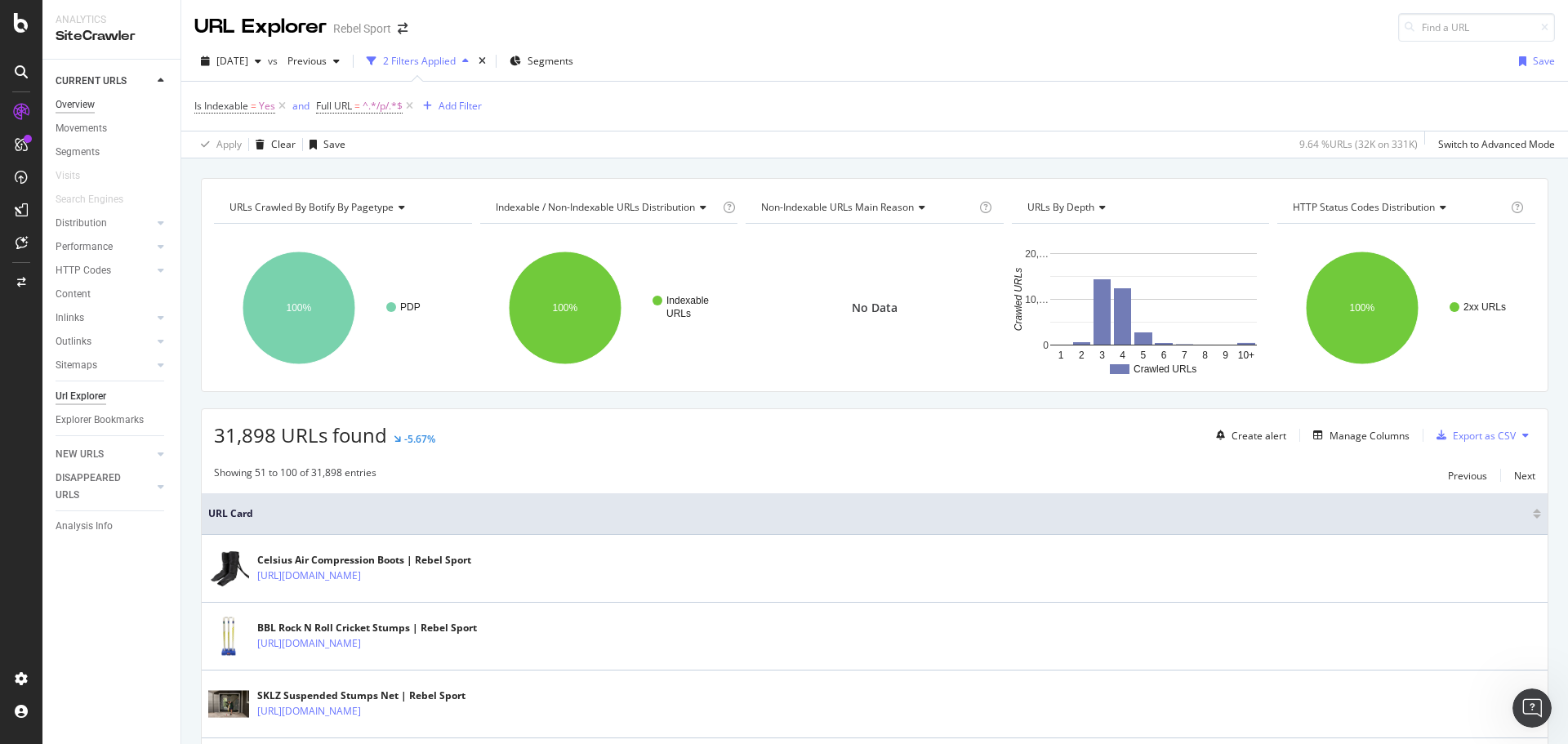
click at [91, 102] on div "Overview" at bounding box center [75, 104] width 39 height 17
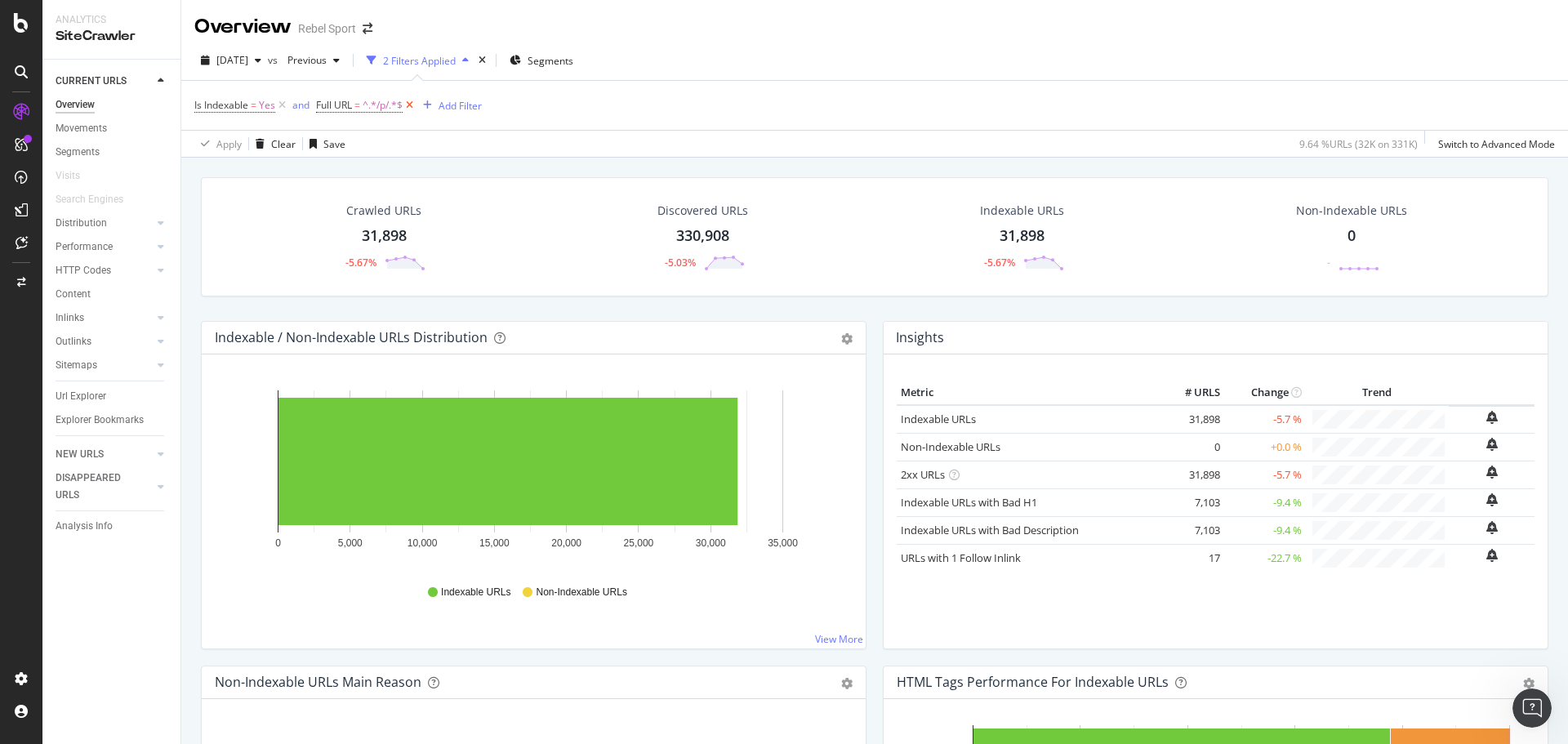
click at [410, 102] on icon at bounding box center [409, 105] width 14 height 17
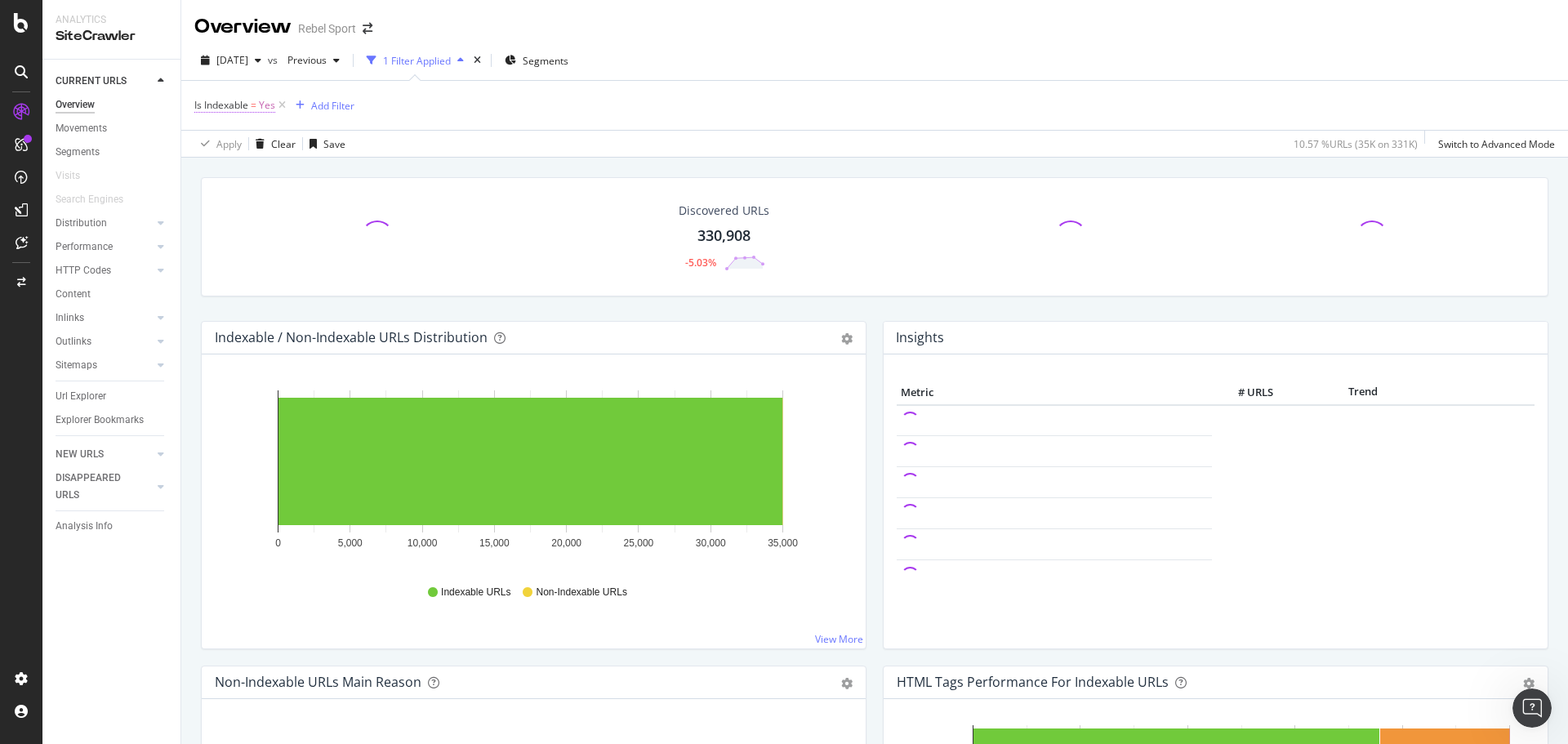
click at [267, 105] on span "Yes" at bounding box center [267, 105] width 17 height 23
click at [229, 165] on icon at bounding box center [231, 169] width 11 height 10
drag, startPoint x: 223, startPoint y: 223, endPoint x: 297, endPoint y: 209, distance: 75.3
click at [224, 223] on span "No" at bounding box center [223, 224] width 13 height 14
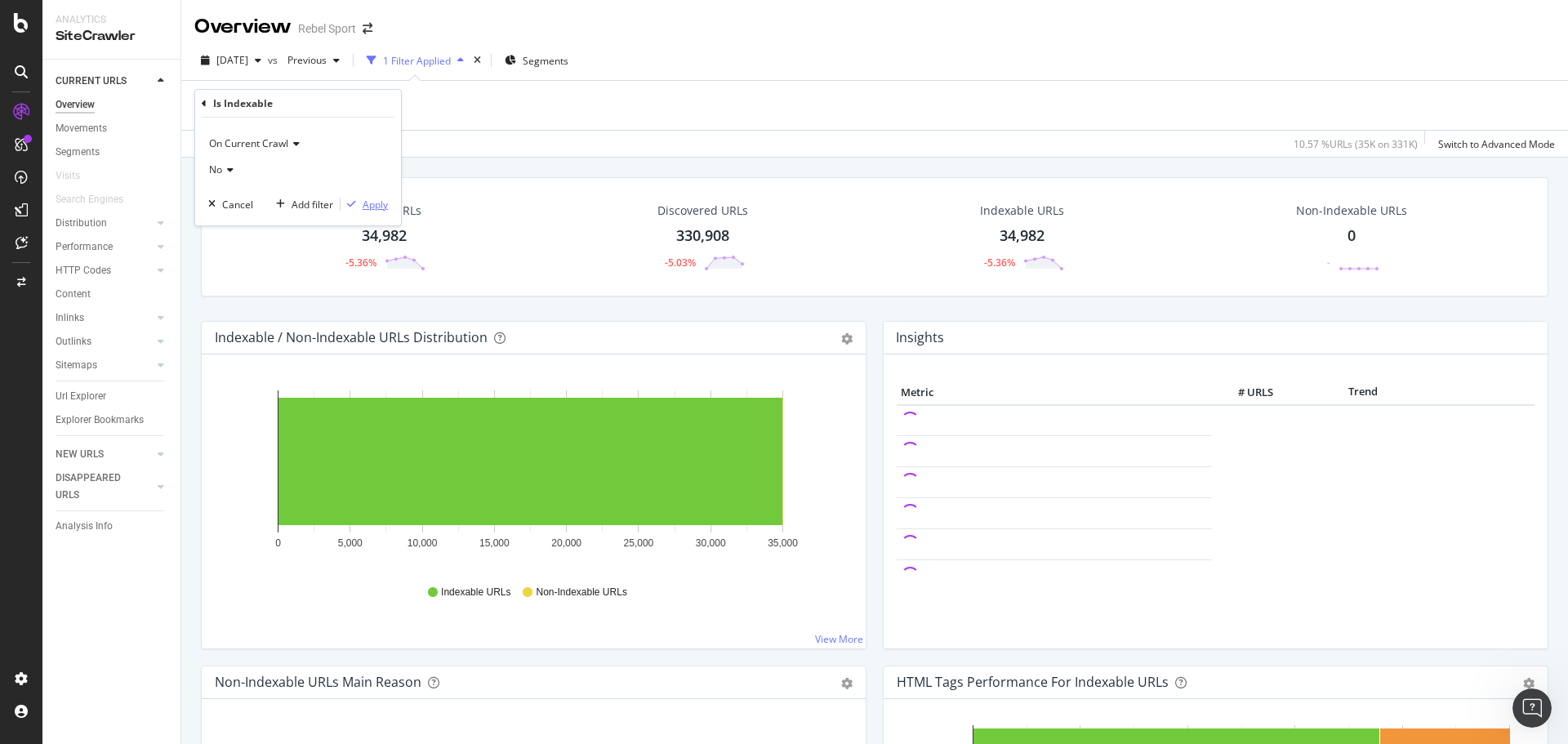
click at [382, 207] on div "Apply" at bounding box center [374, 204] width 25 height 14
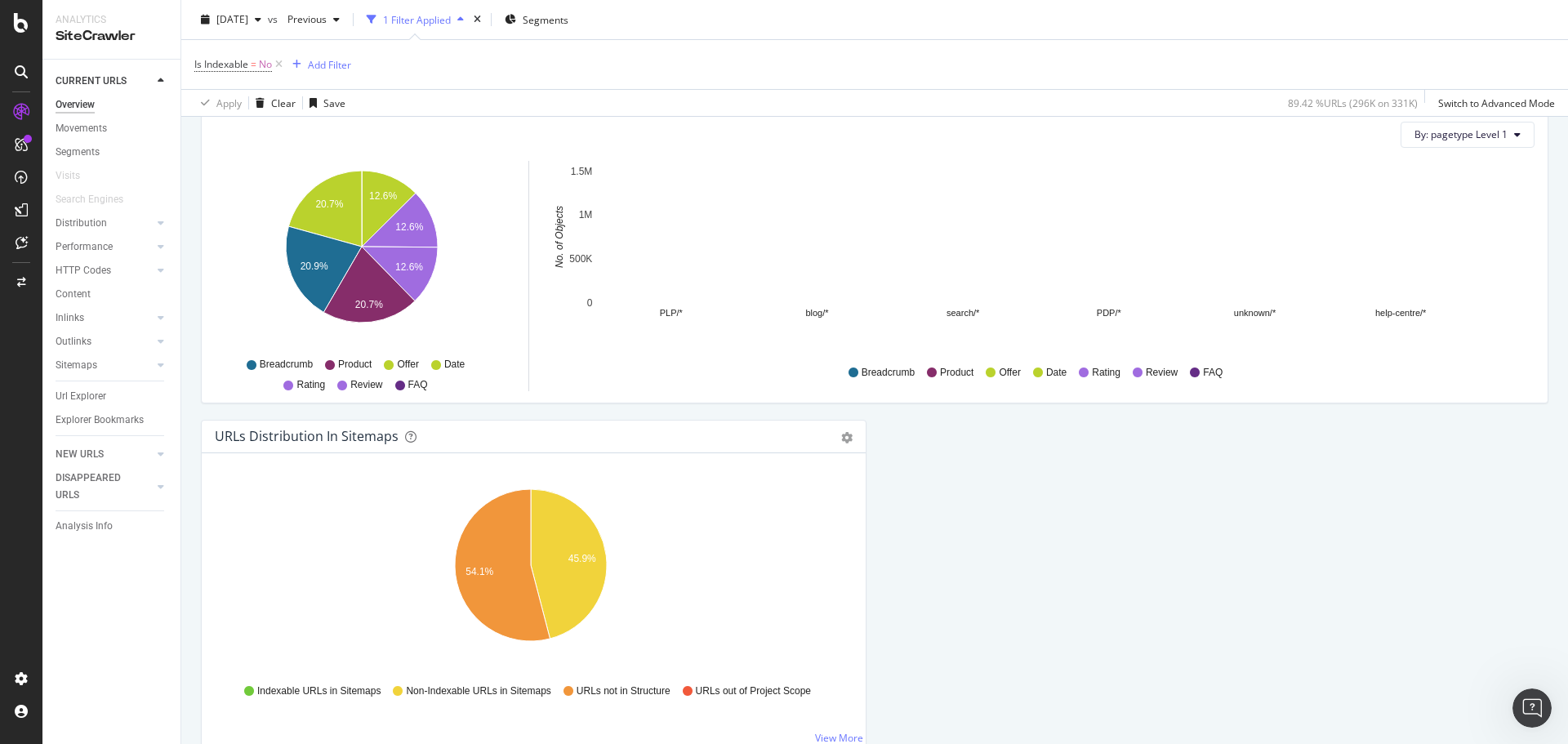
scroll to position [1633, 0]
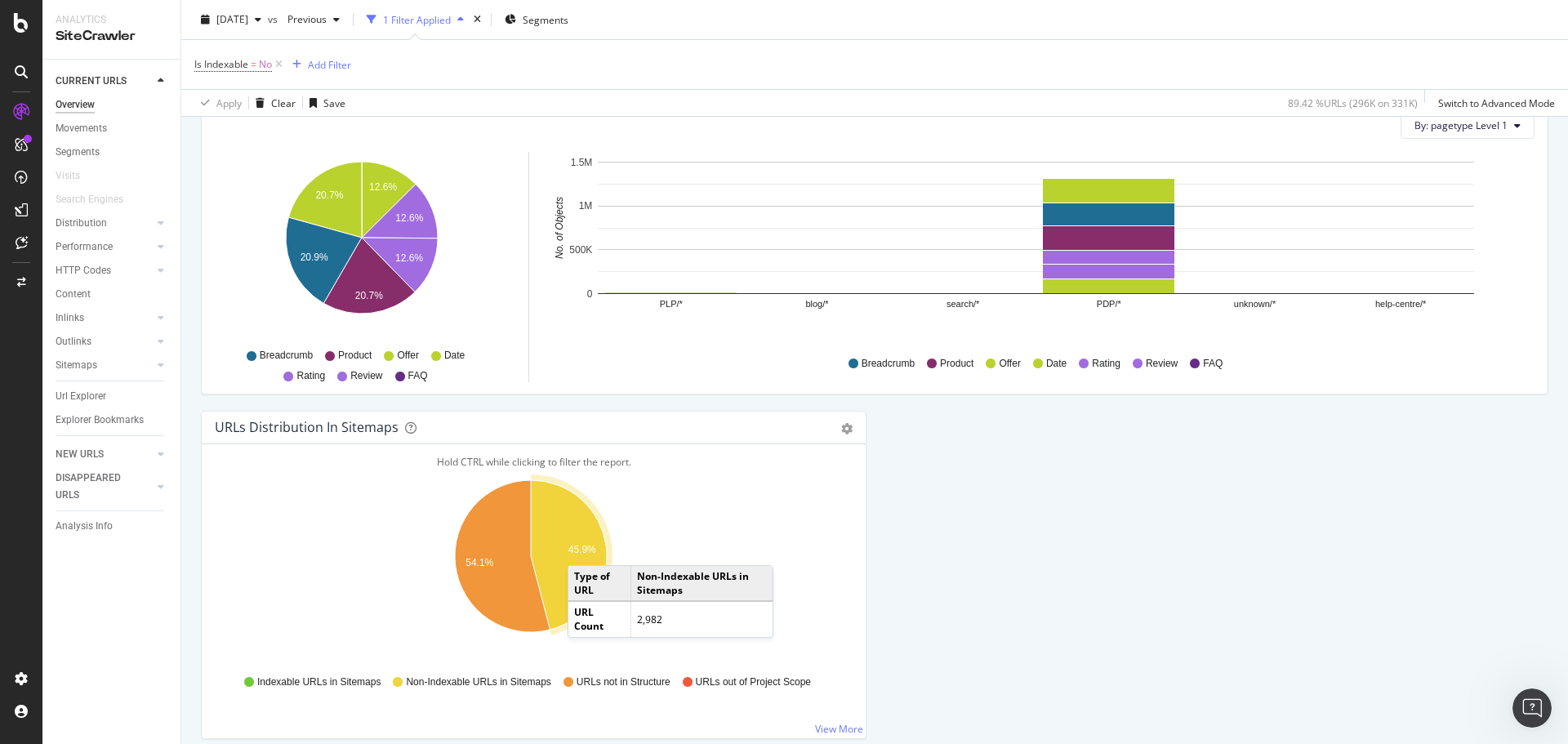
click at [584, 548] on text "45.9%" at bounding box center [582, 549] width 28 height 11
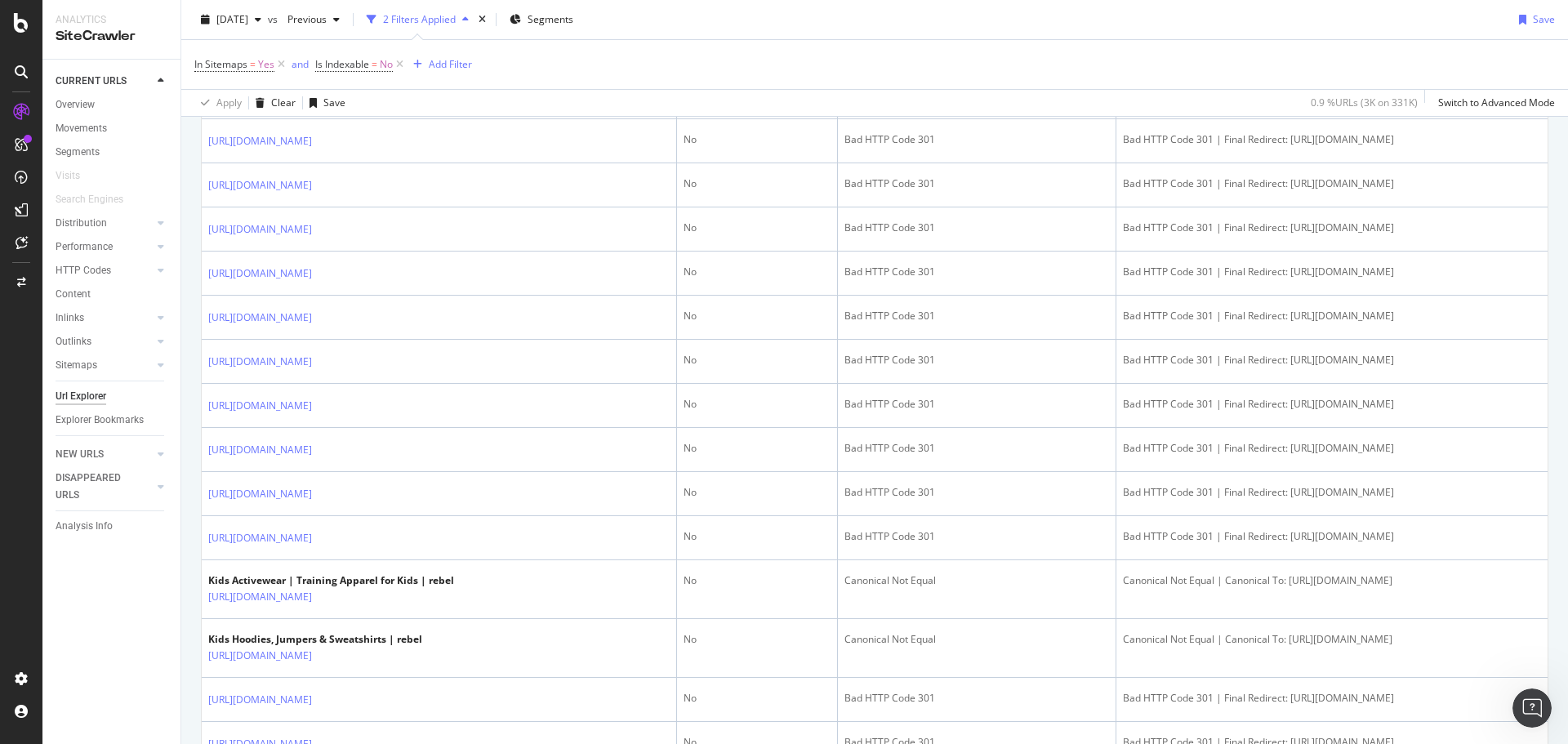
scroll to position [75, 0]
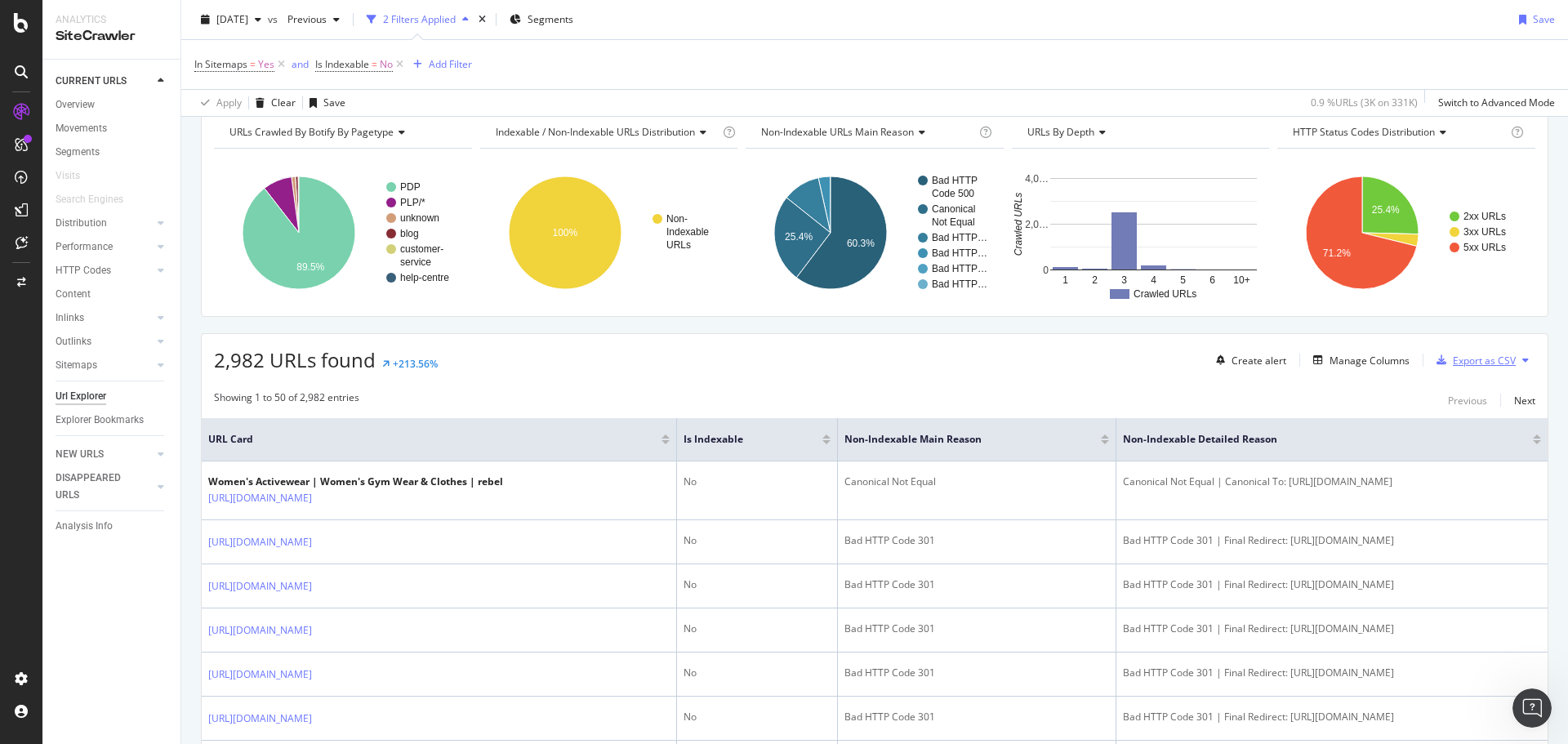
click at [1480, 361] on div "Export as CSV" at bounding box center [1484, 360] width 63 height 14
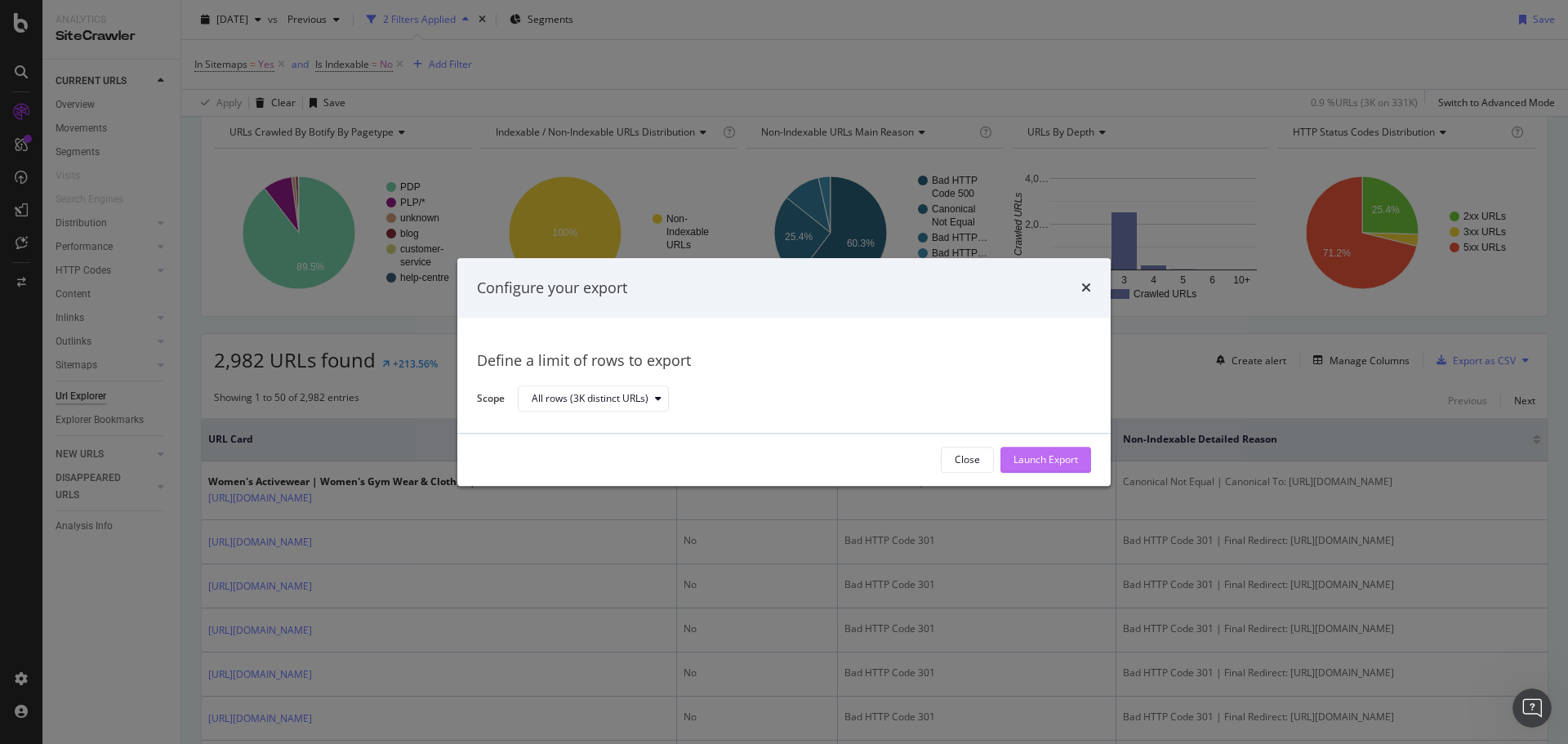
click at [1055, 459] on div "Launch Export" at bounding box center [1045, 460] width 64 height 14
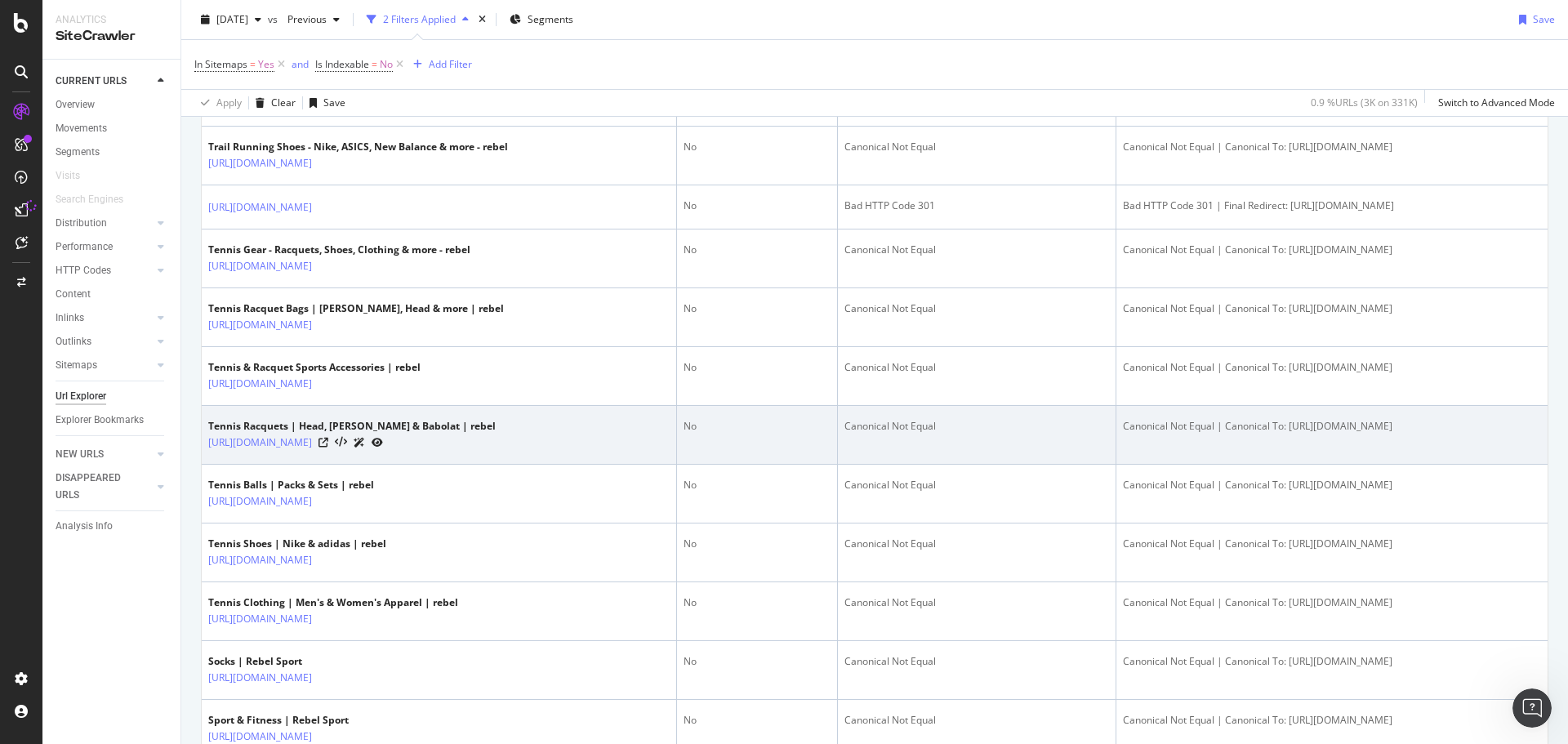
scroll to position [2524, 0]
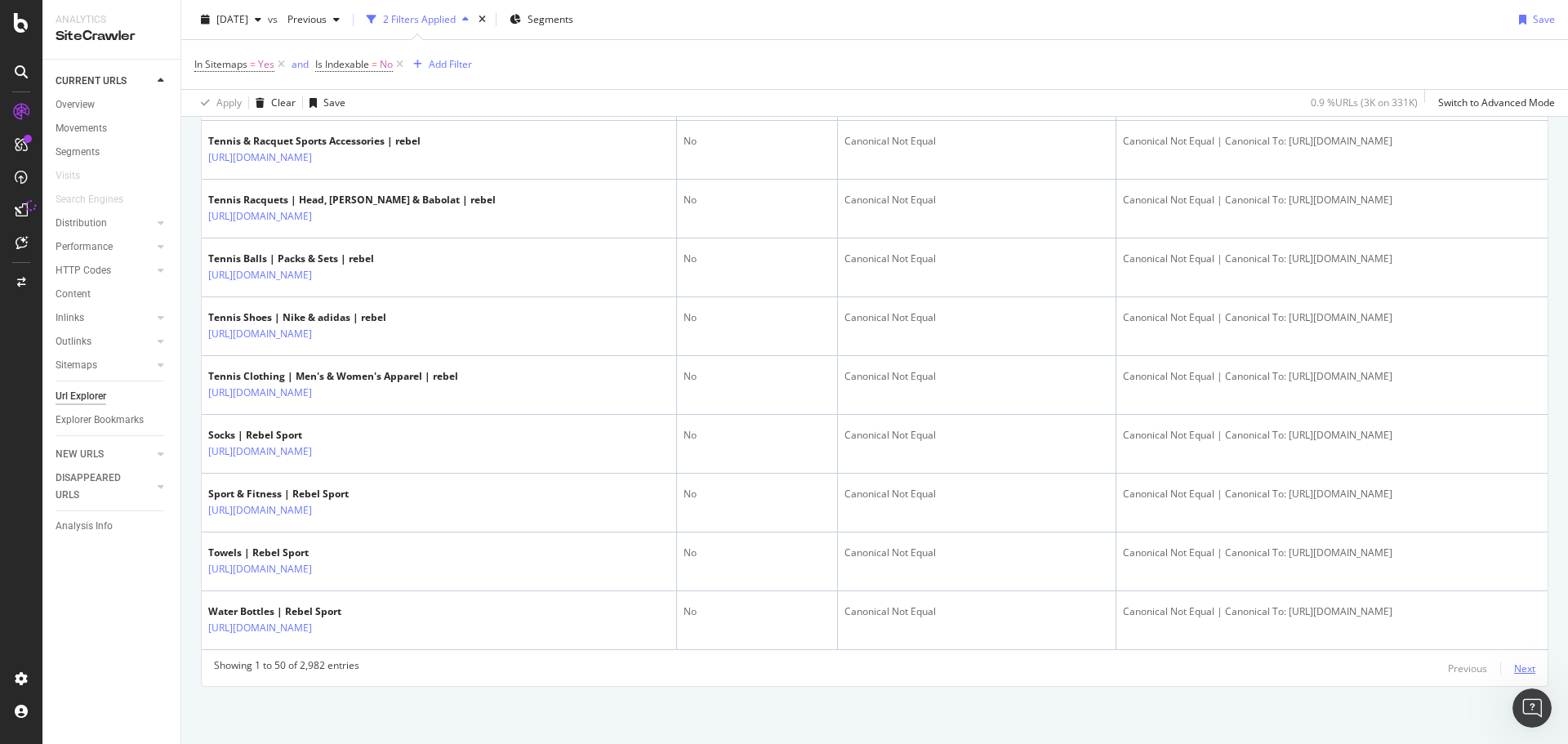
click at [1514, 665] on div "Next" at bounding box center [1524, 668] width 21 height 14
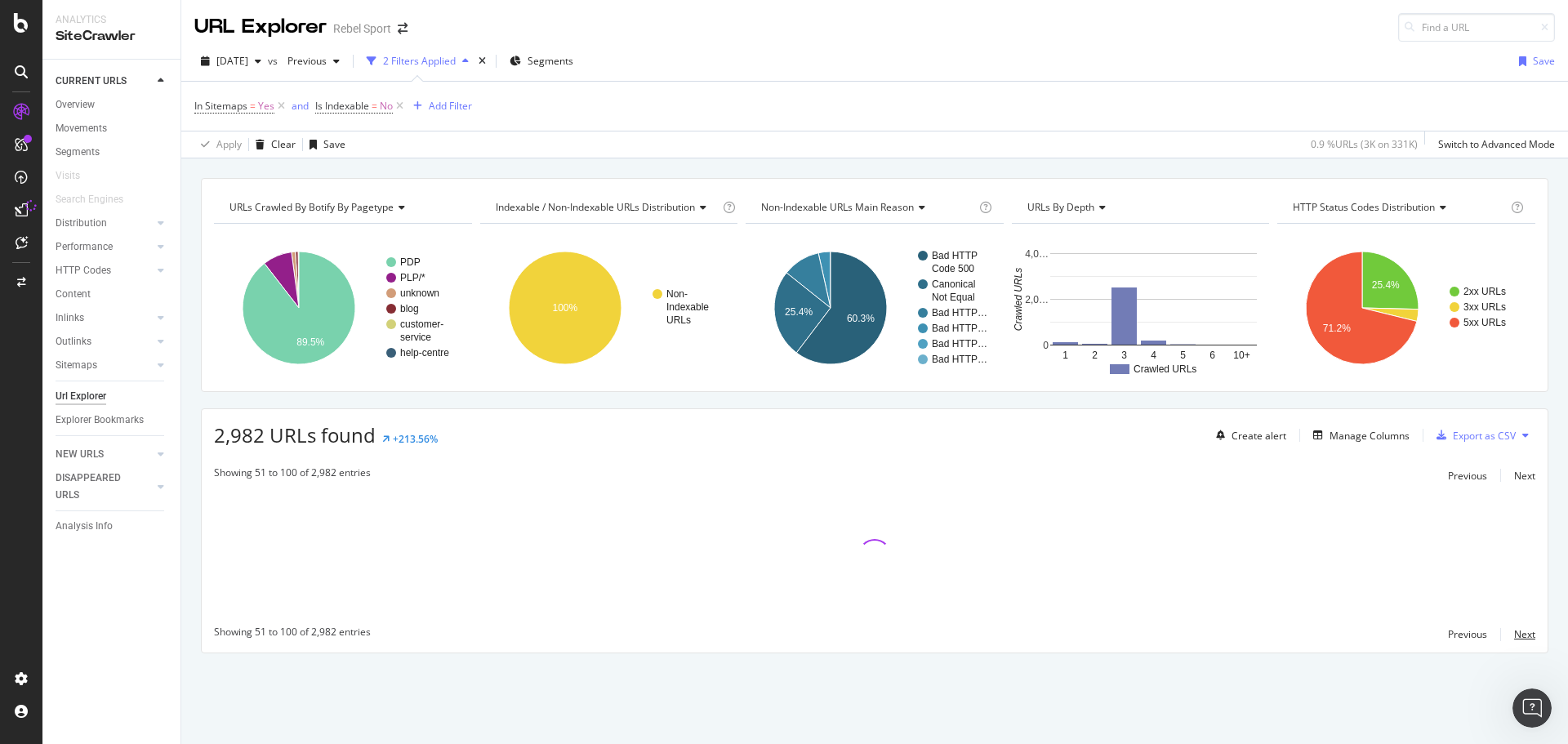
scroll to position [0, 0]
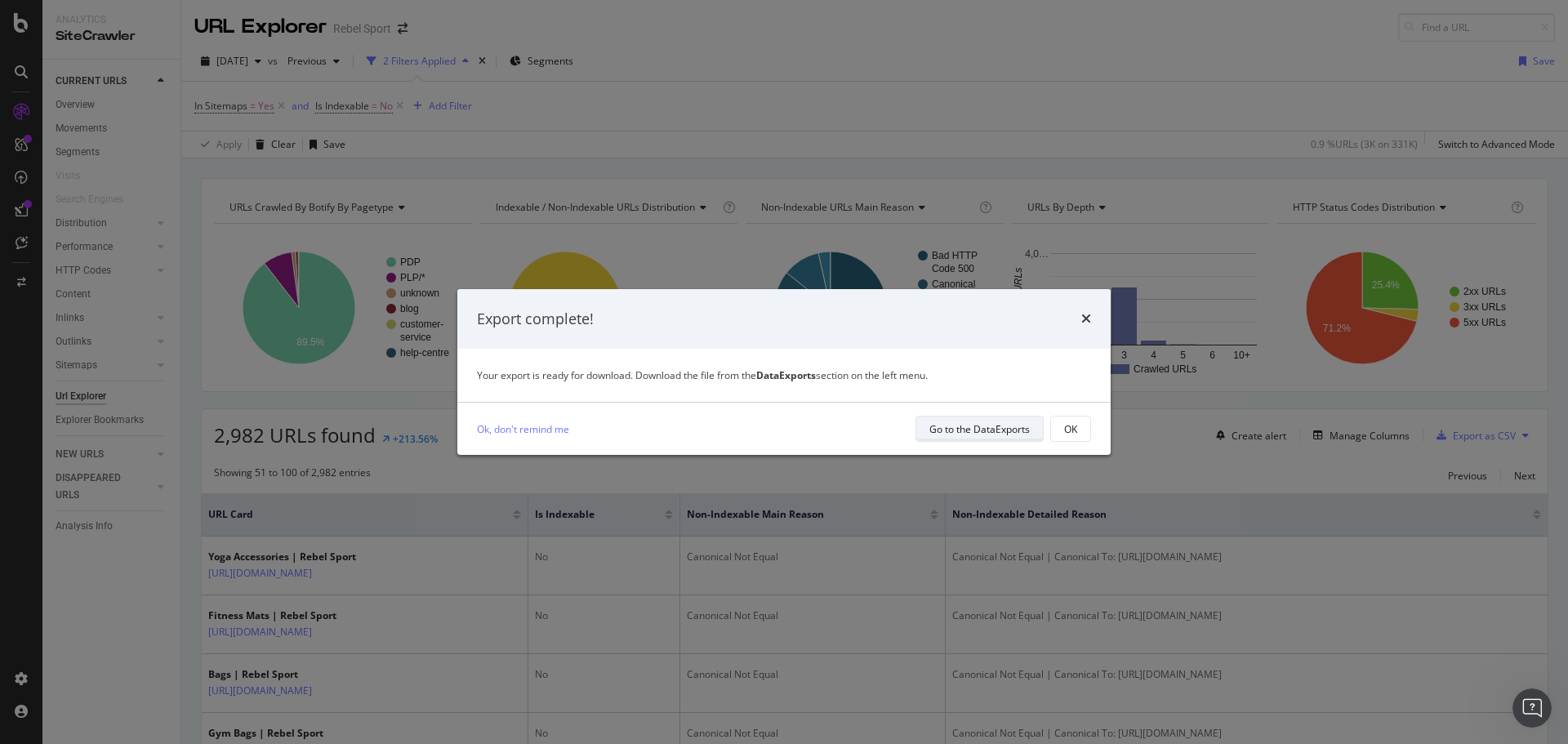
click at [1002, 429] on div "Go to the DataExports" at bounding box center [980, 428] width 101 height 14
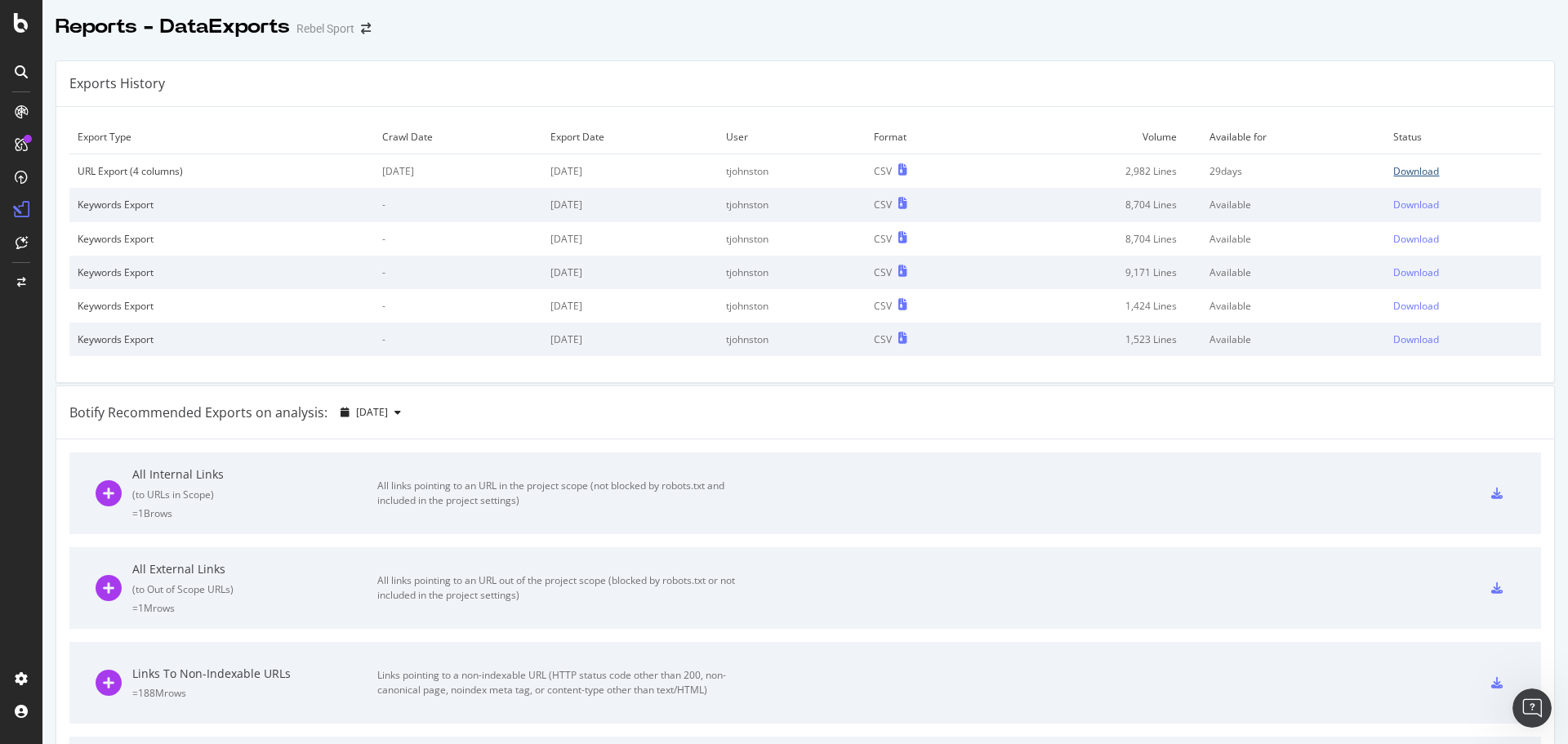
click at [1405, 170] on div "Download" at bounding box center [1415, 170] width 46 height 14
